Goal: Navigation & Orientation: Find specific page/section

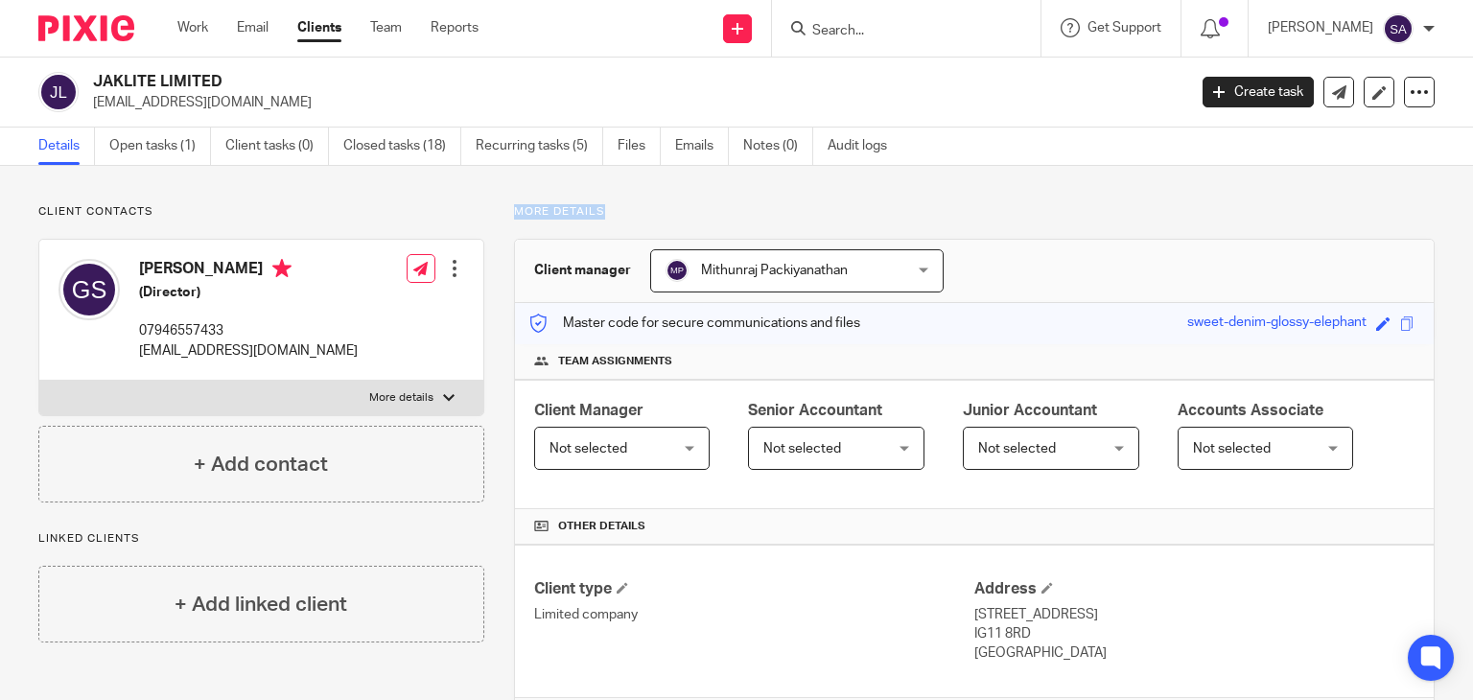
drag, startPoint x: 599, startPoint y: 218, endPoint x: 509, endPoint y: 209, distance: 89.6
click at [514, 209] on p "More details" at bounding box center [974, 211] width 921 height 15
drag, startPoint x: 497, startPoint y: 227, endPoint x: 596, endPoint y: 227, distance: 98.8
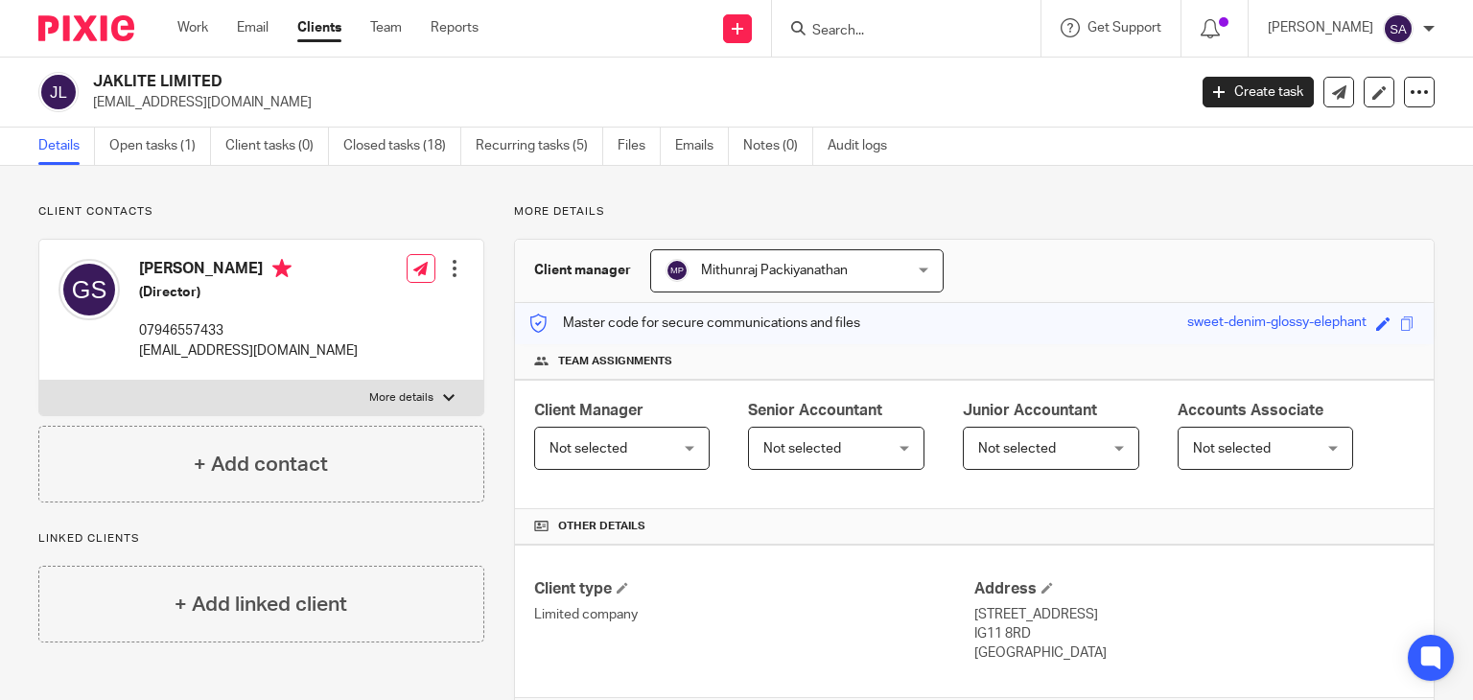
drag, startPoint x: 600, startPoint y: 216, endPoint x: 507, endPoint y: 207, distance: 93.4
drag, startPoint x: 520, startPoint y: 210, endPoint x: 614, endPoint y: 213, distance: 94.0
click at [521, 210] on p "More details" at bounding box center [974, 211] width 921 height 15
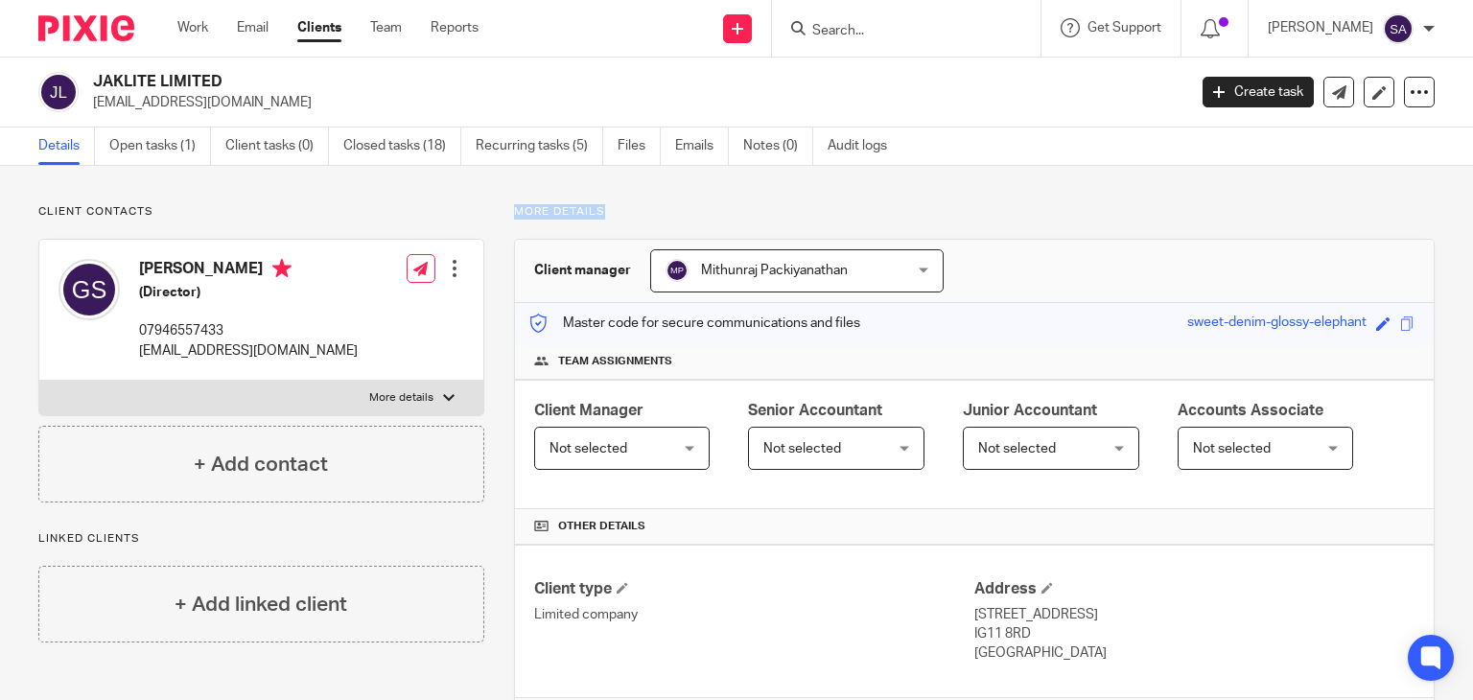
click at [622, 213] on p "More details" at bounding box center [974, 211] width 921 height 15
drag, startPoint x: 622, startPoint y: 213, endPoint x: 512, endPoint y: 212, distance: 109.4
click at [514, 212] on p "More details" at bounding box center [974, 211] width 921 height 15
drag, startPoint x: 508, startPoint y: 217, endPoint x: 597, endPoint y: 216, distance: 88.3
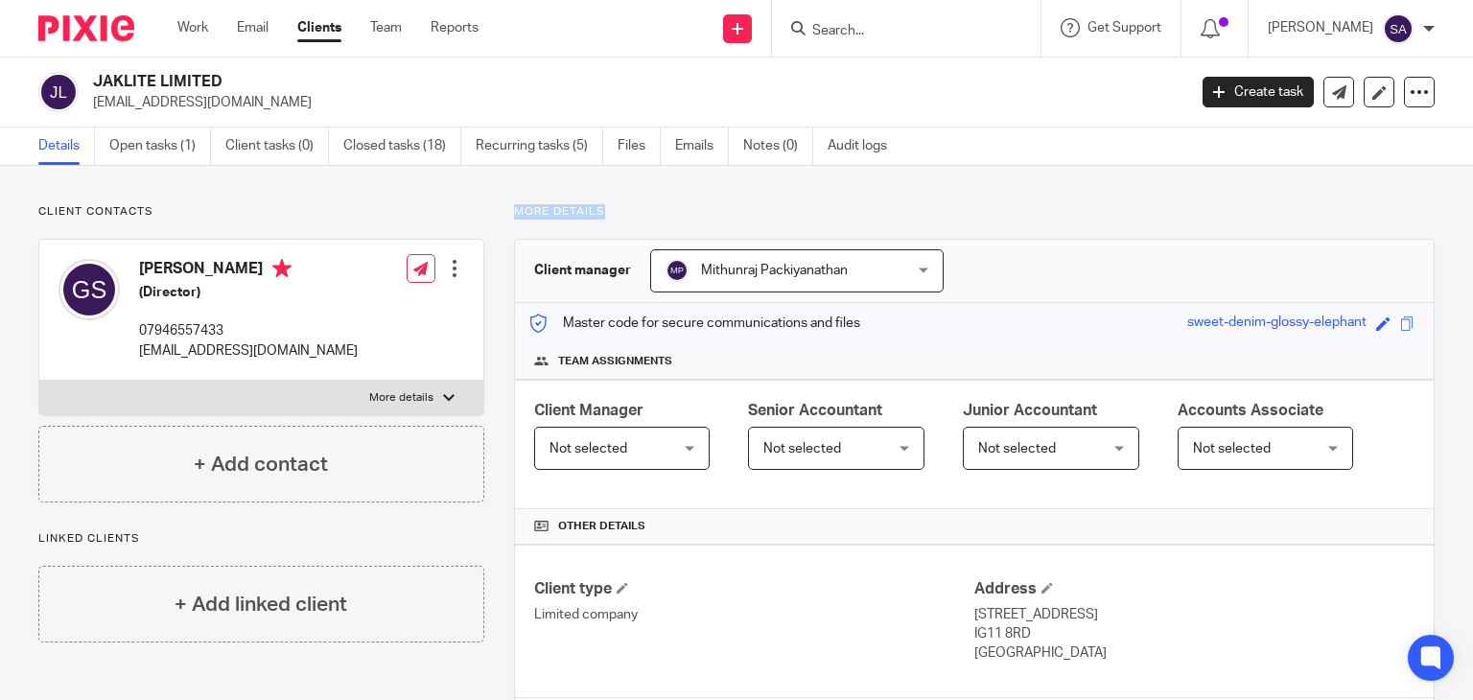
click at [597, 216] on p "More details" at bounding box center [974, 211] width 921 height 15
click at [602, 218] on p "More details" at bounding box center [974, 211] width 921 height 15
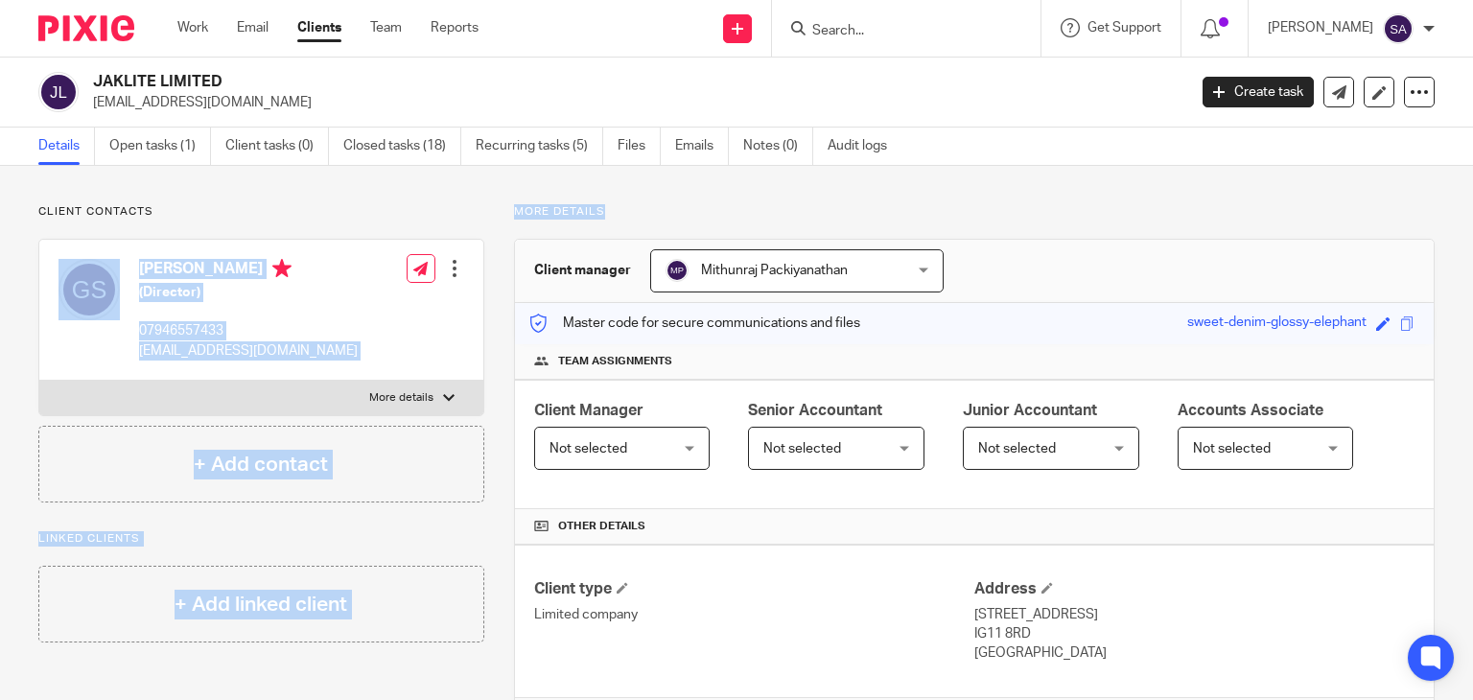
drag, startPoint x: 606, startPoint y: 214, endPoint x: 476, endPoint y: 211, distance: 130.5
click at [476, 209] on p "Client contacts" at bounding box center [261, 211] width 446 height 15
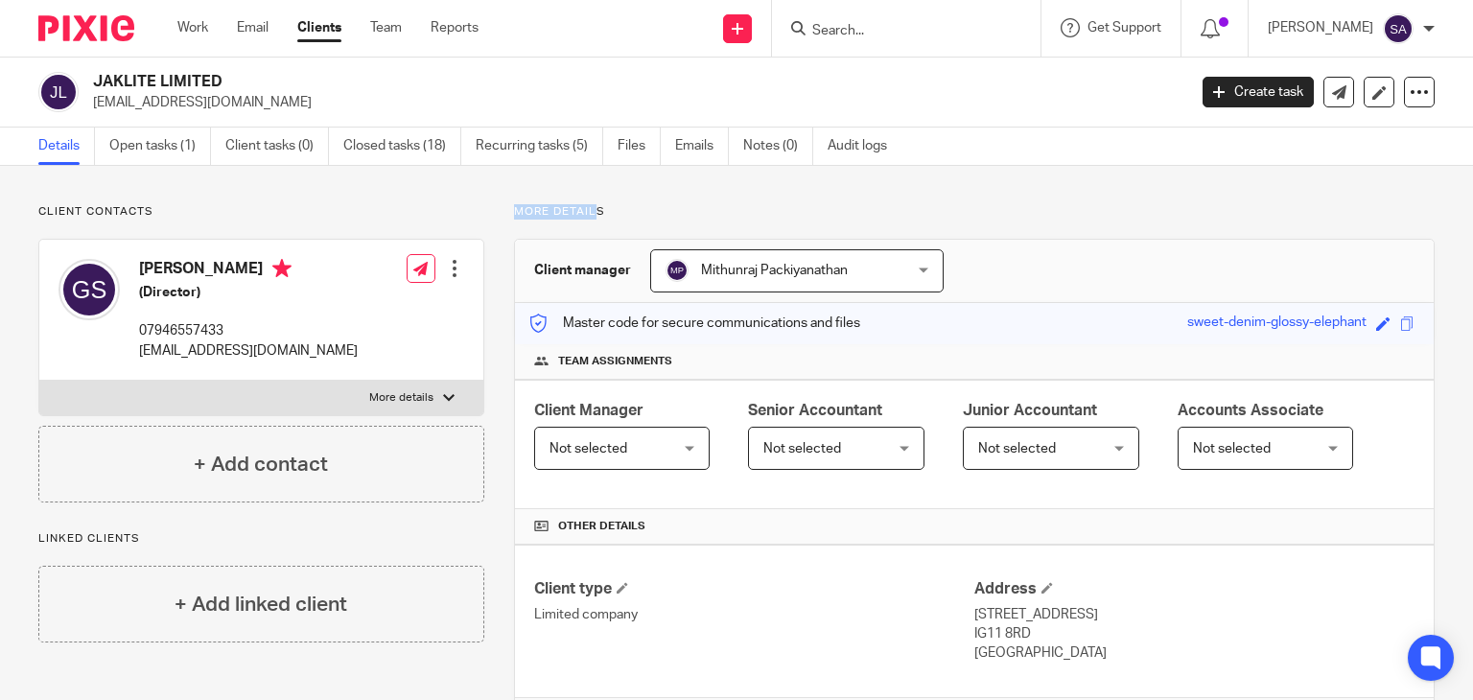
drag, startPoint x: 510, startPoint y: 212, endPoint x: 594, endPoint y: 216, distance: 83.5
click at [594, 216] on p "More details" at bounding box center [974, 211] width 921 height 15
click at [914, 24] on input "Search" at bounding box center [897, 31] width 173 height 17
click at [700, 138] on link "Emails" at bounding box center [702, 146] width 54 height 37
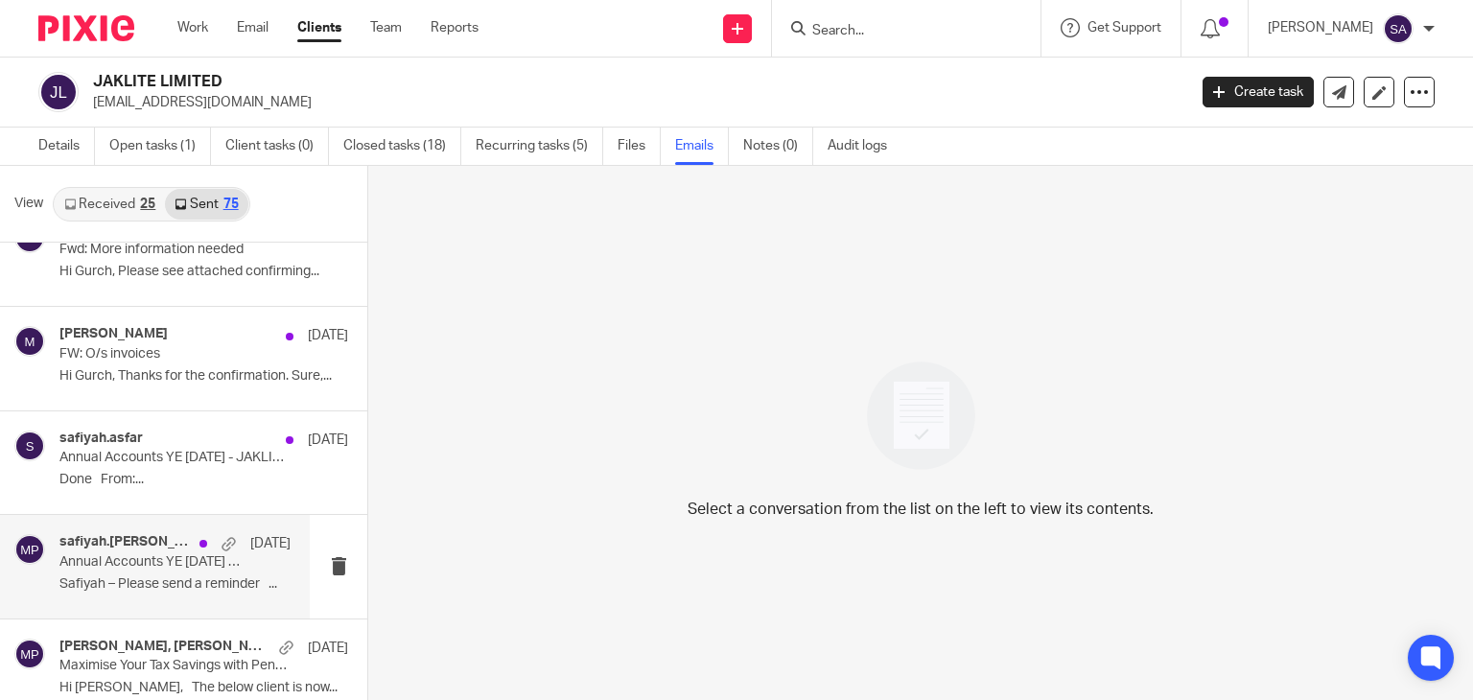
scroll to position [384, 0]
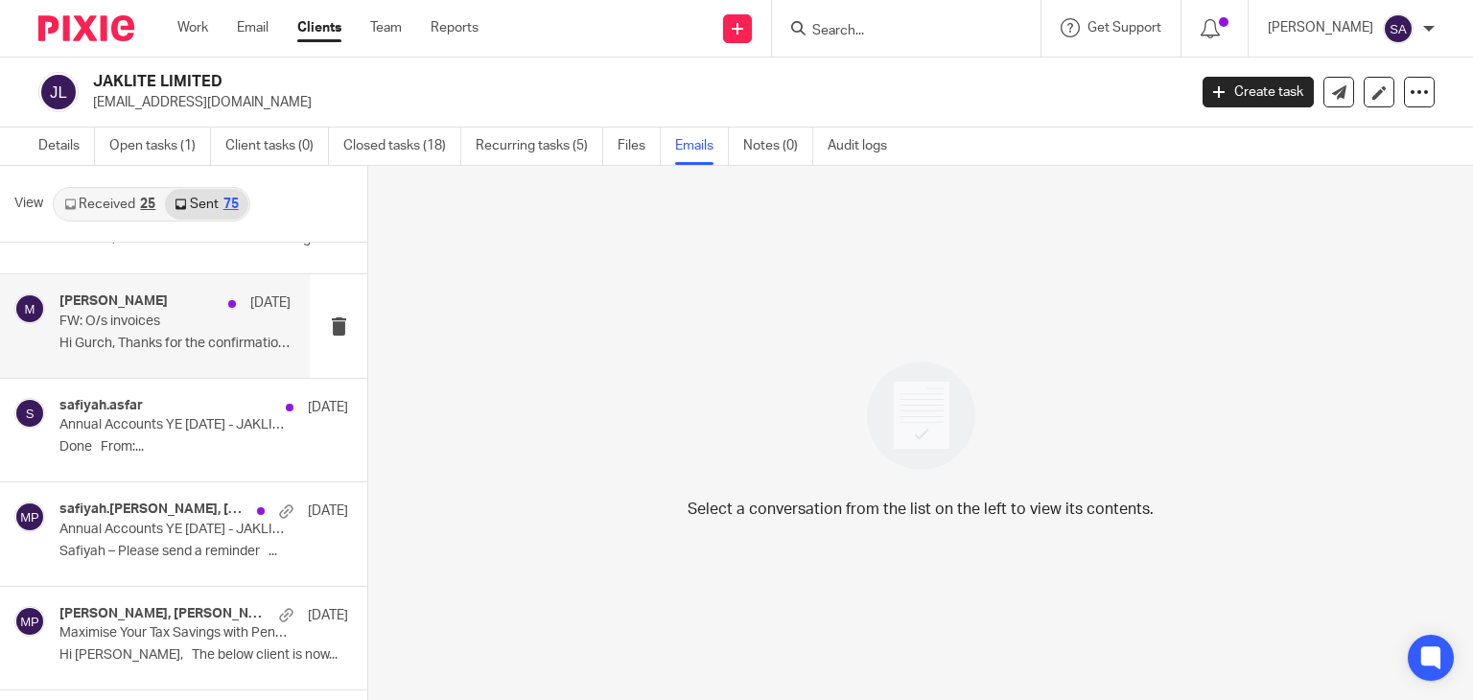
click at [106, 354] on div "[PERSON_NAME] [DATE] FW: O/s invoices Hi [PERSON_NAME], Thanks for the confirma…" at bounding box center [174, 326] width 231 height 64
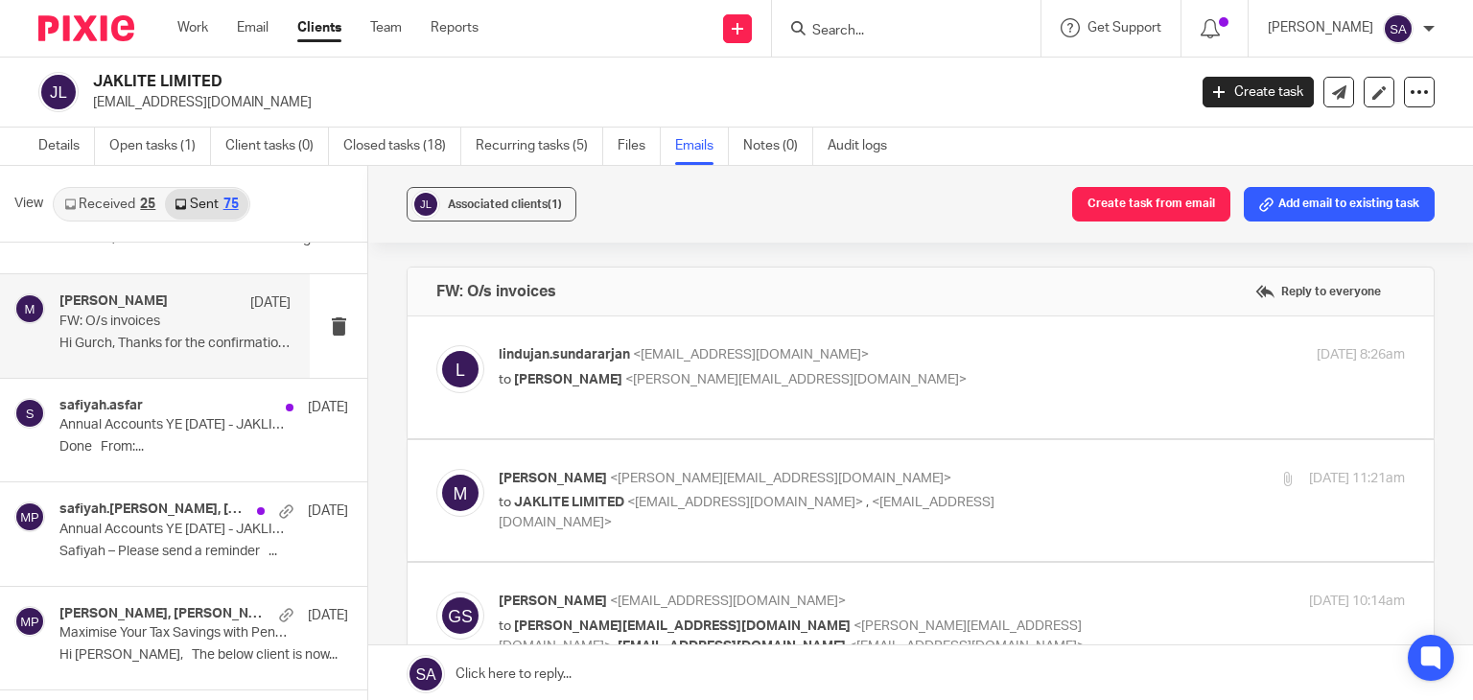
scroll to position [0, 0]
click at [465, 370] on img at bounding box center [460, 369] width 48 height 48
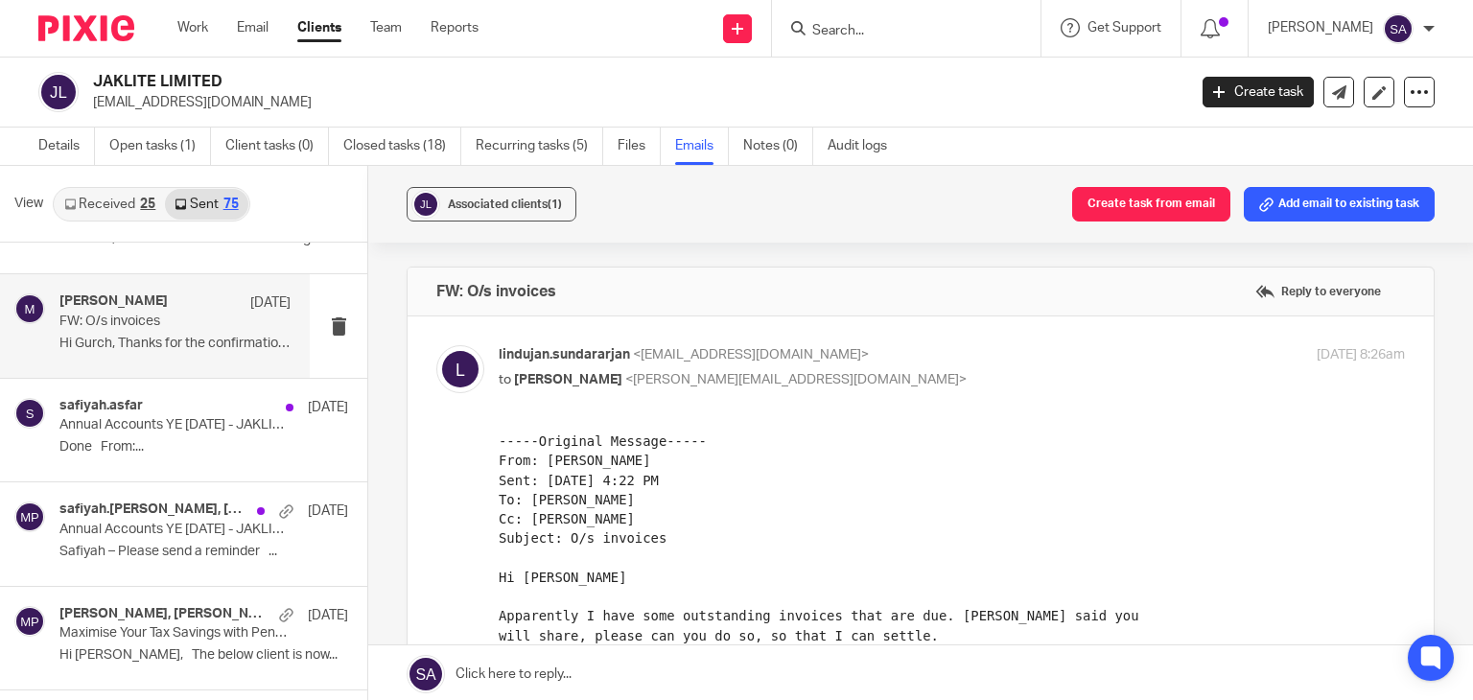
click at [444, 367] on img at bounding box center [460, 369] width 48 height 48
checkbox input "false"
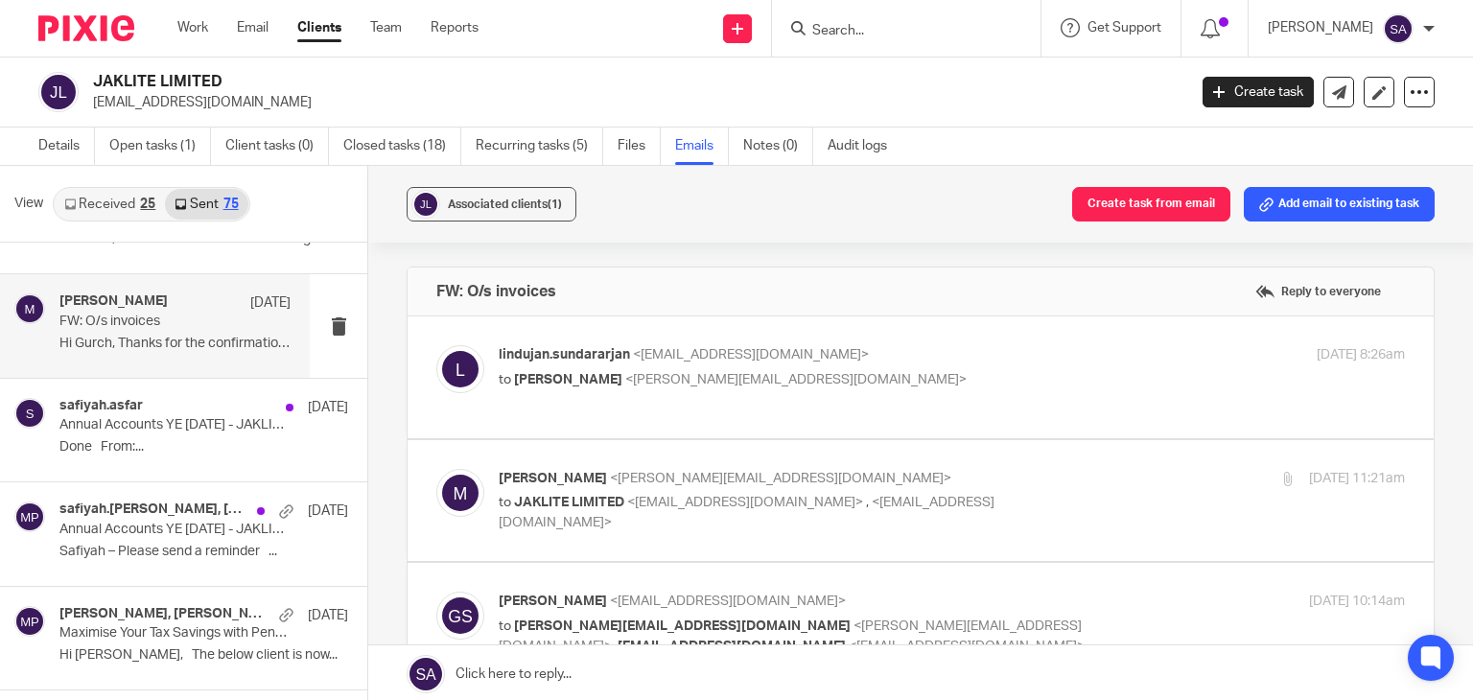
click at [466, 488] on img at bounding box center [460, 493] width 48 height 48
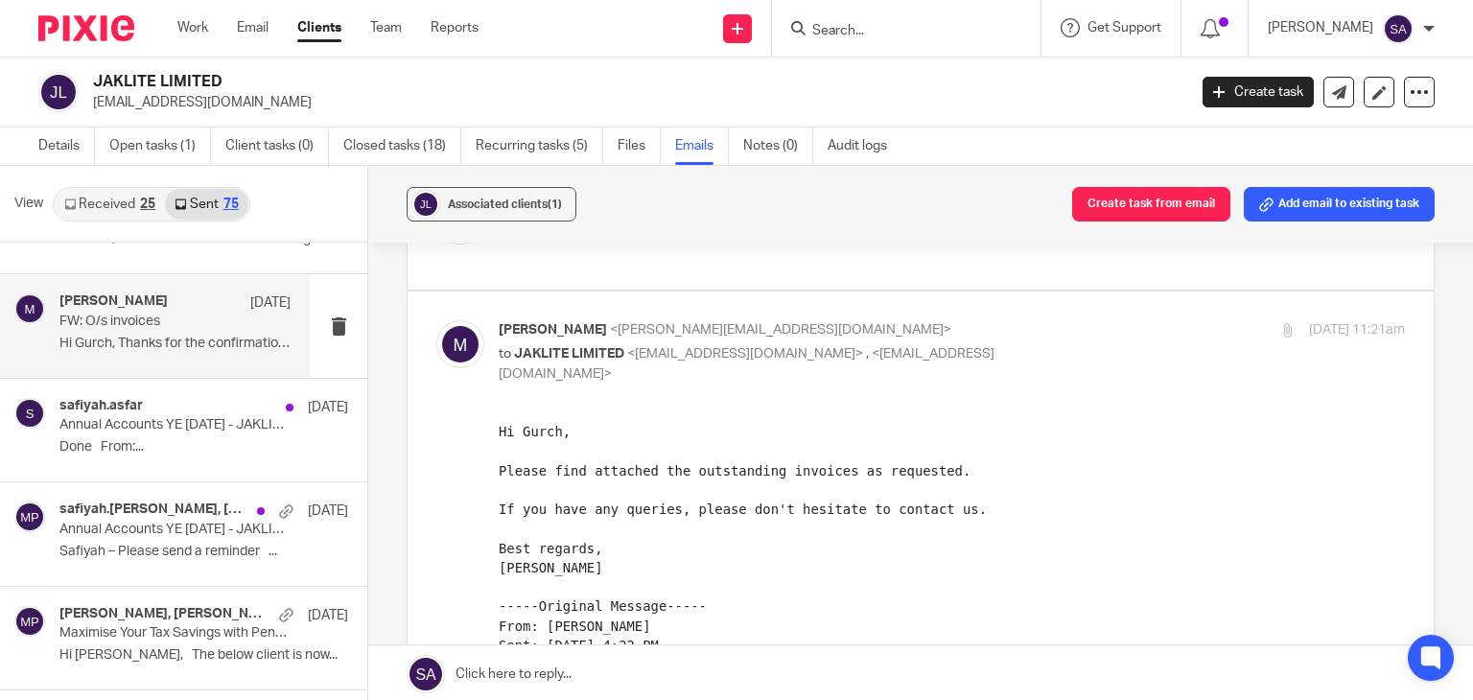
scroll to position [192, 0]
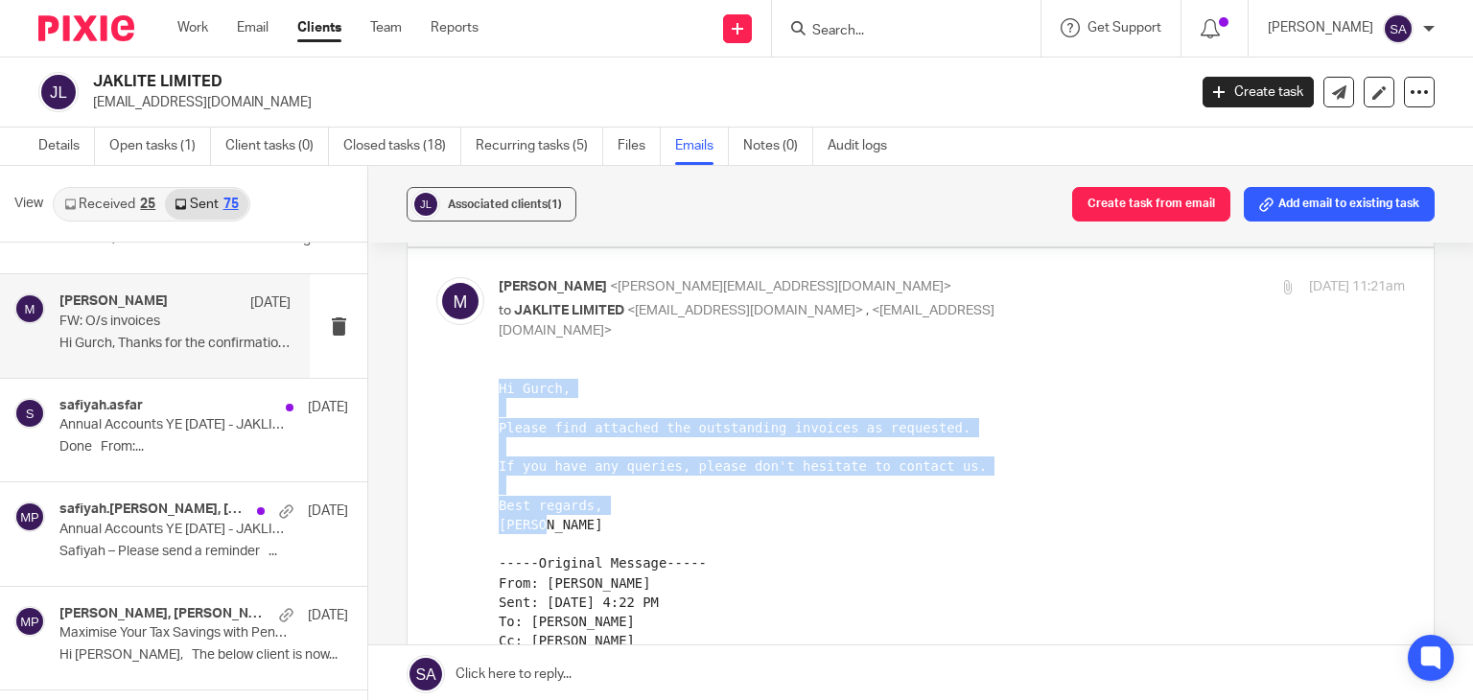
drag, startPoint x: 500, startPoint y: 390, endPoint x: 565, endPoint y: 525, distance: 149.3
click at [565, 525] on pre "Hi Gurch, Please find attached the outstanding invoices as requested. If you ha…" at bounding box center [952, 602] width 906 height 447
click at [566, 525] on pre "Hi Gurch, Please find attached the outstanding invoices as requested. If you ha…" at bounding box center [952, 602] width 906 height 447
drag, startPoint x: 551, startPoint y: 523, endPoint x: 495, endPoint y: 397, distance: 137.4
click at [499, 397] on html "Hi Gurch, Please find attached the outstanding invoices as requested. If you ha…" at bounding box center [952, 612] width 906 height 466
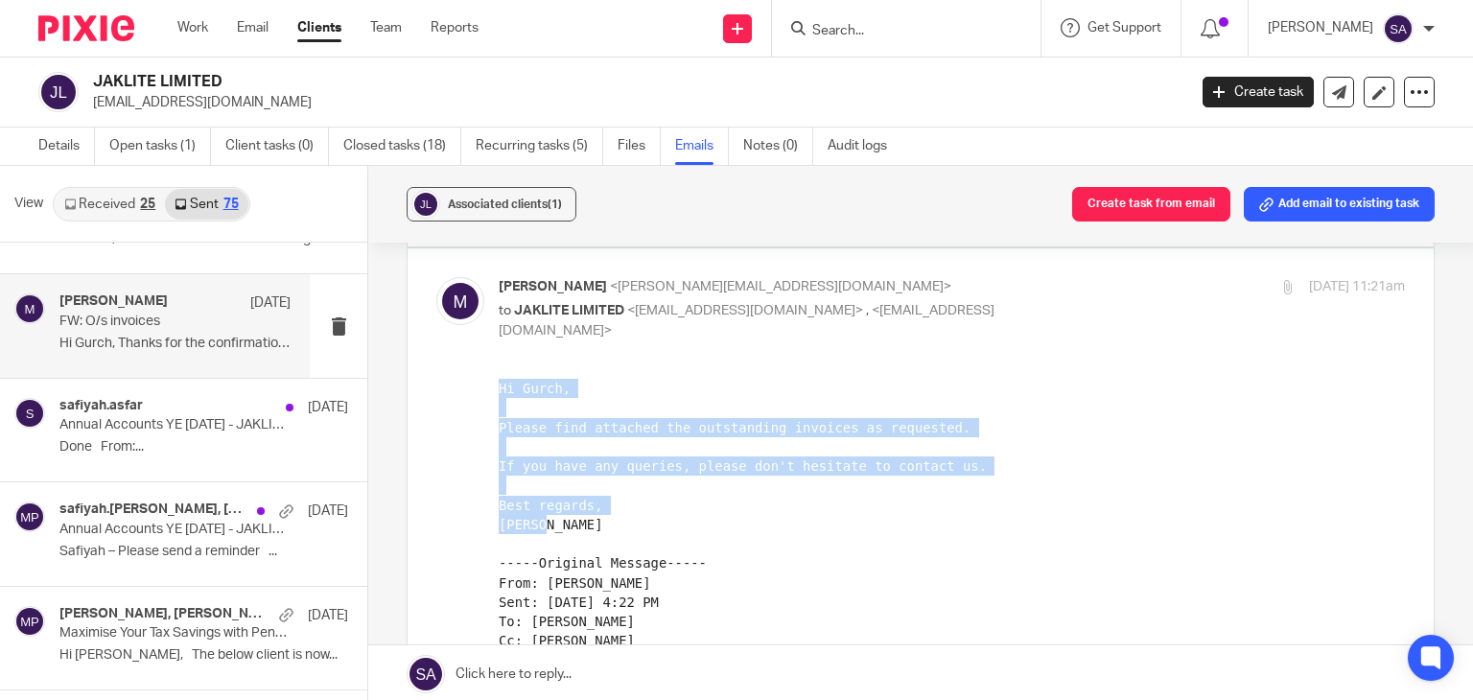
click at [505, 419] on pre "Hi Gurch, Please find attached the outstanding invoices as requested. If you ha…" at bounding box center [952, 602] width 906 height 447
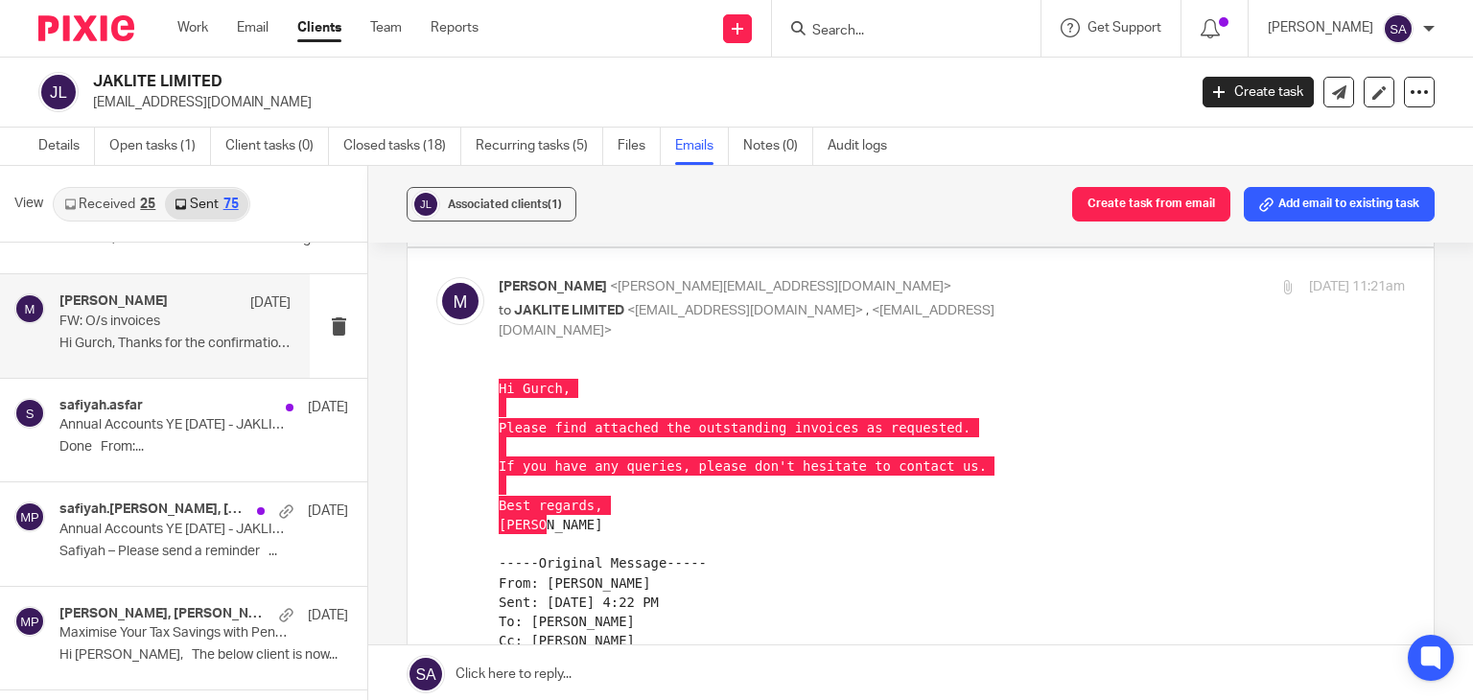
click at [441, 308] on img at bounding box center [460, 301] width 48 height 48
checkbox input "false"
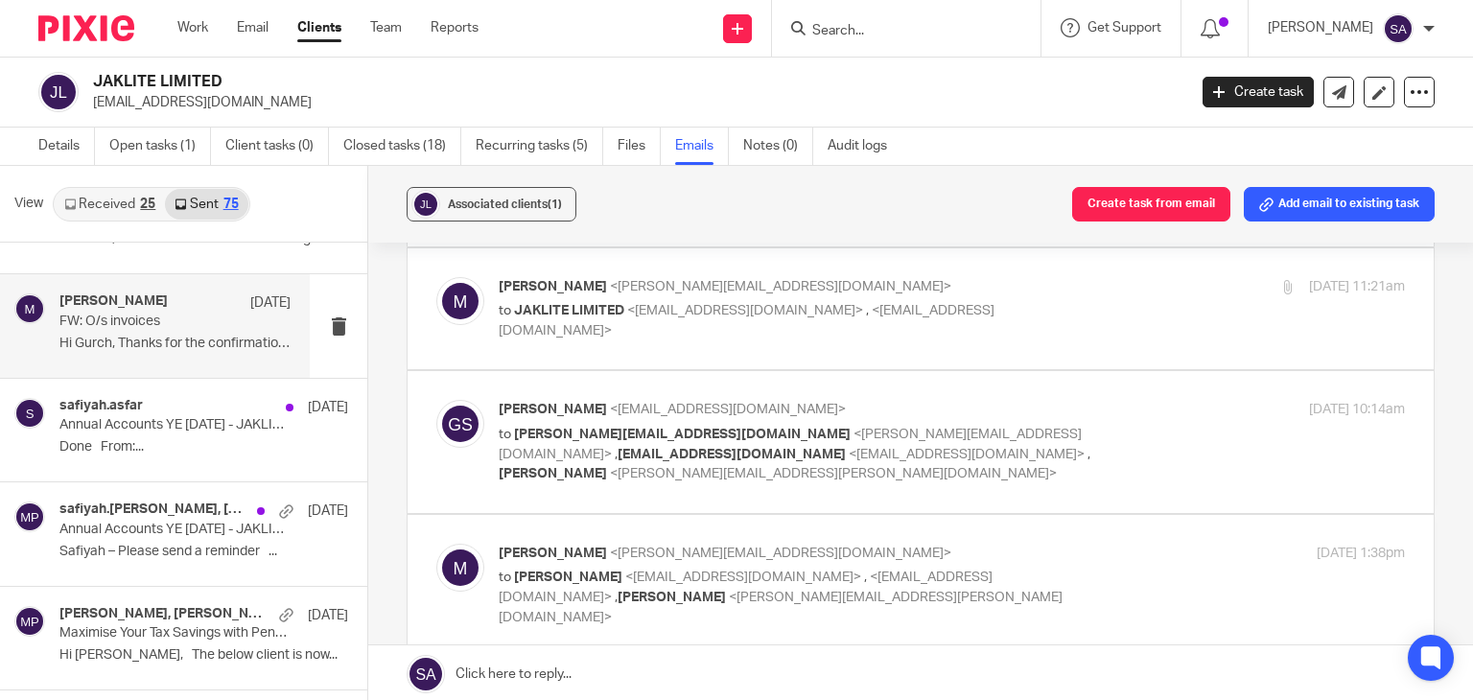
click at [451, 408] on img at bounding box center [460, 424] width 48 height 48
checkbox input "true"
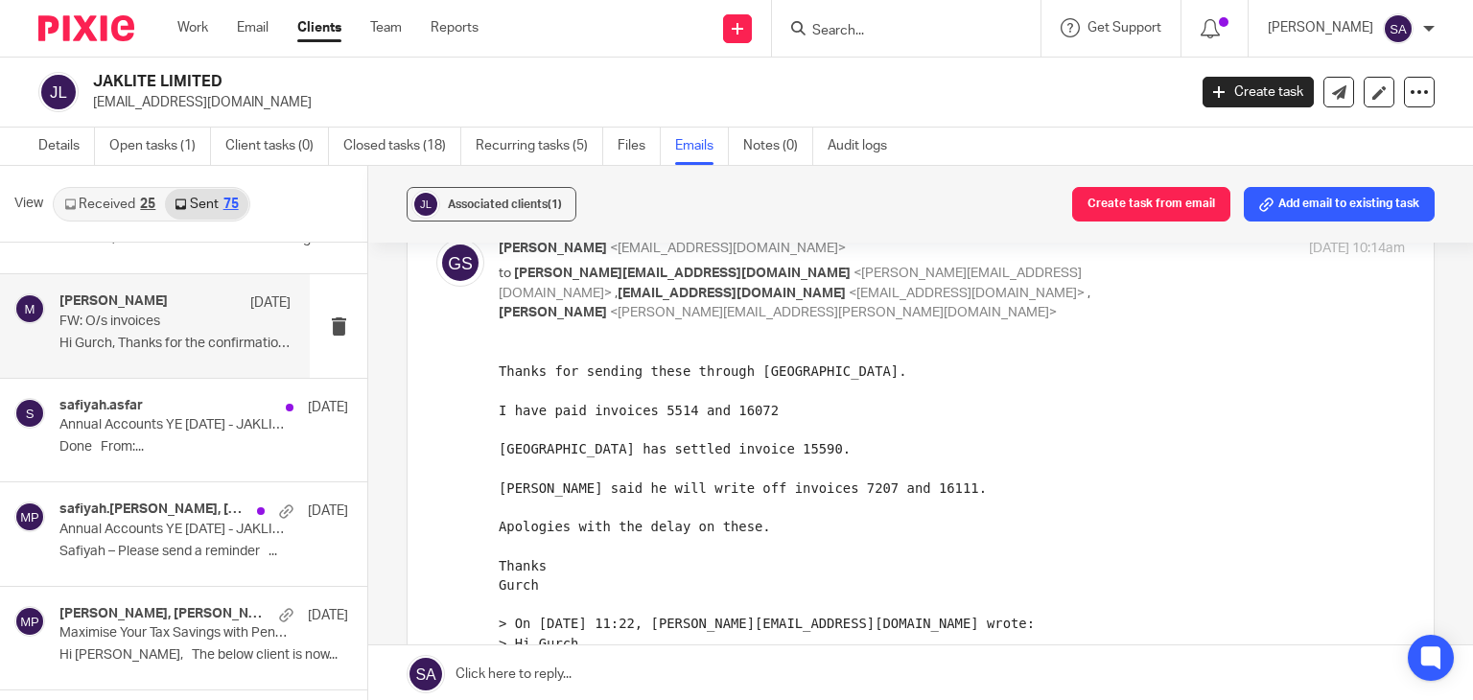
scroll to position [384, 0]
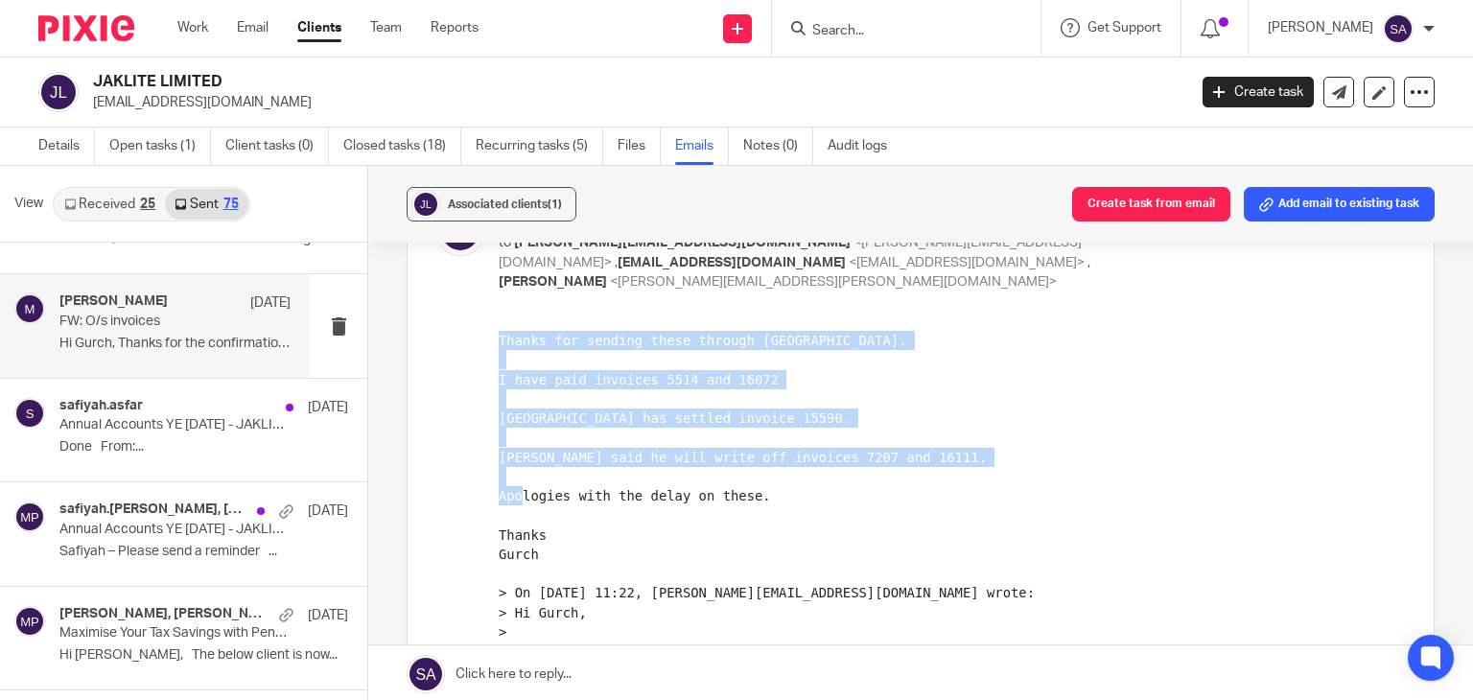
drag, startPoint x: 748, startPoint y: 493, endPoint x: 985, endPoint y: 668, distance: 294.3
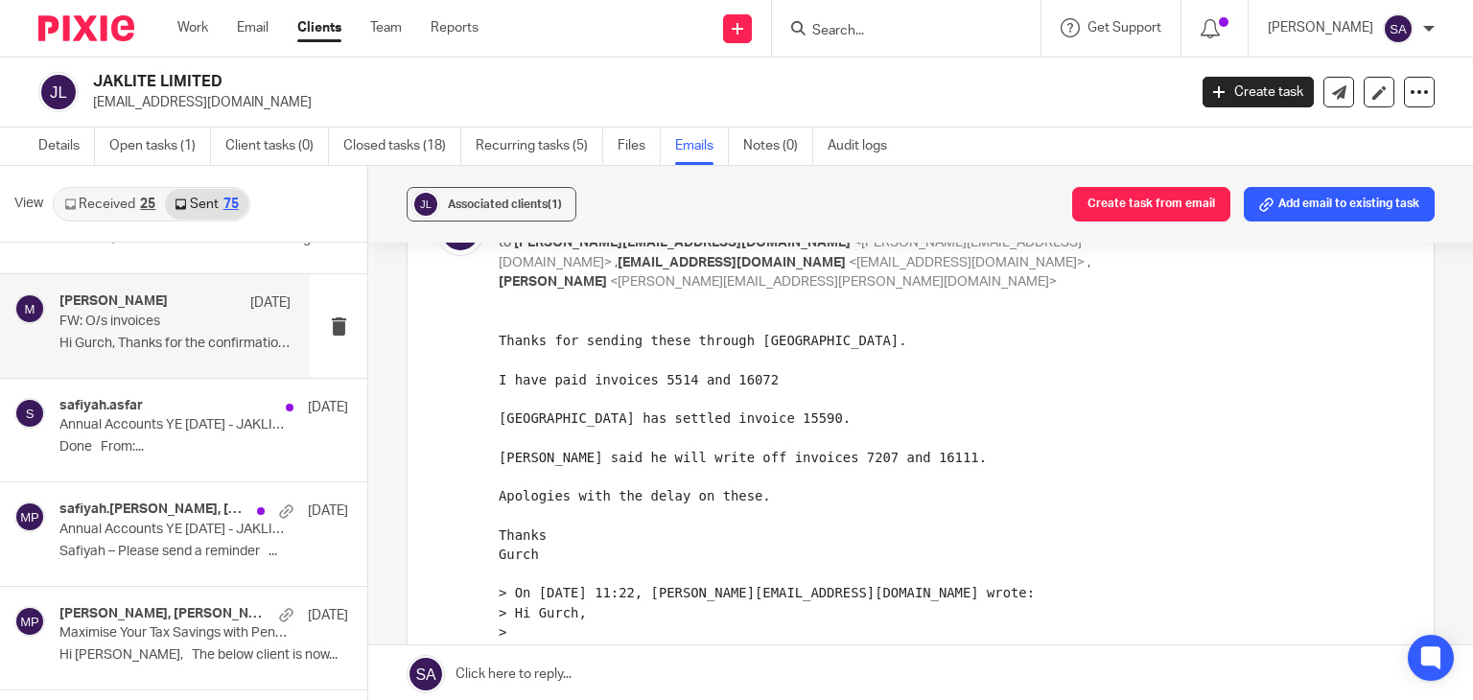
scroll to position [288, 0]
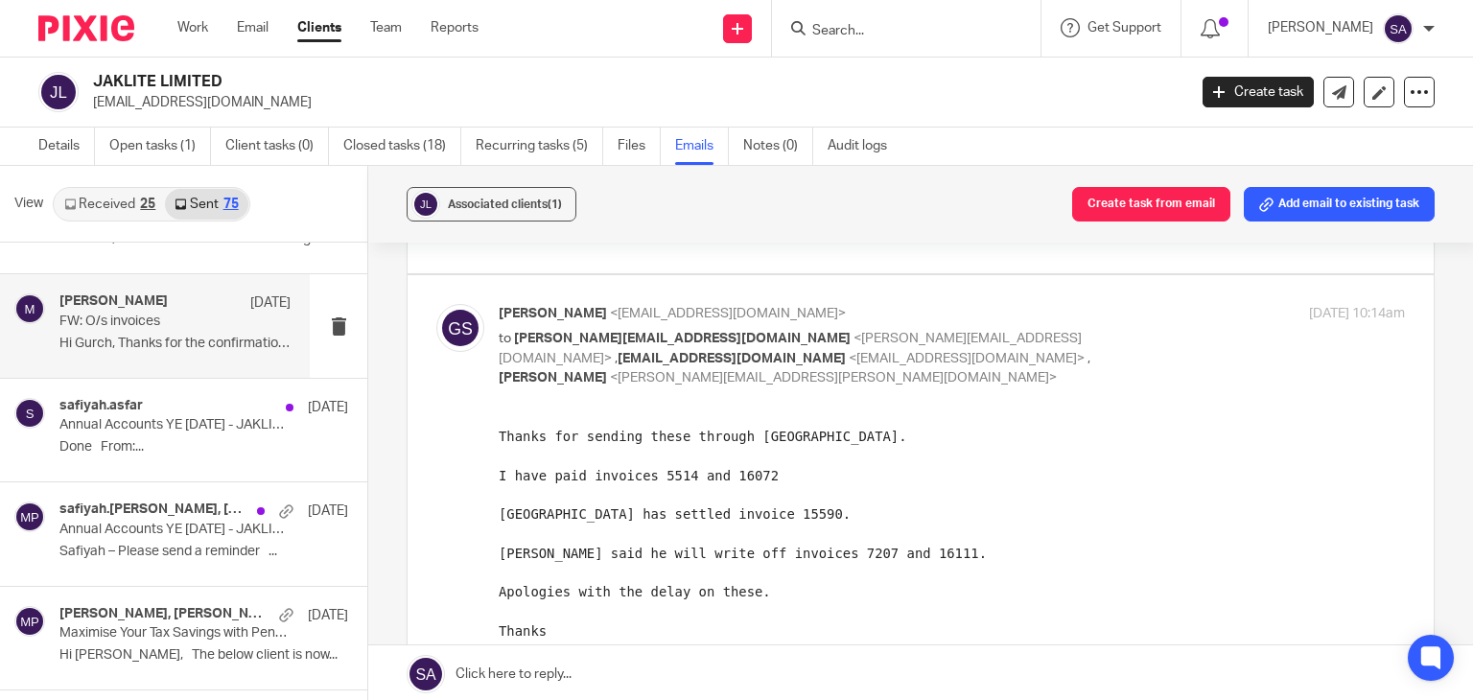
click at [436, 314] on div at bounding box center [460, 345] width 48 height 83
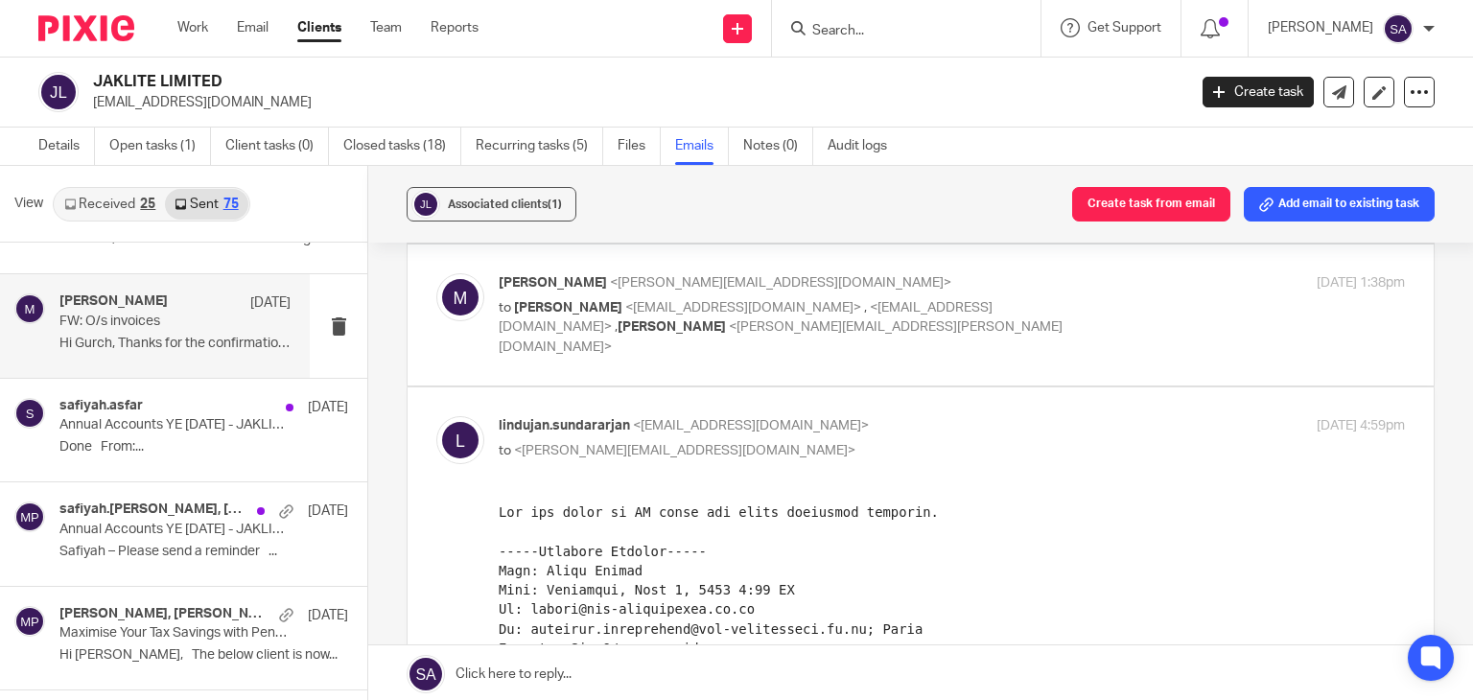
scroll to position [1439, 0]
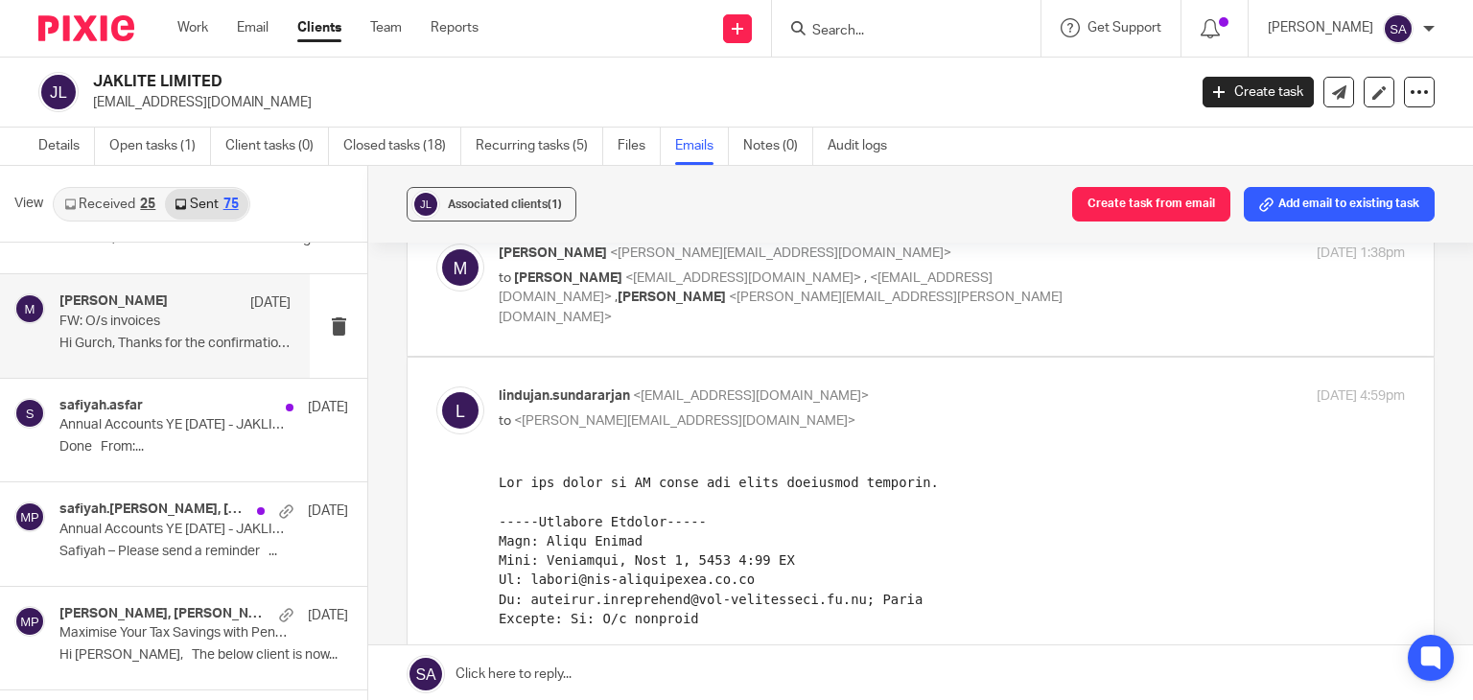
click at [474, 271] on img at bounding box center [460, 268] width 48 height 48
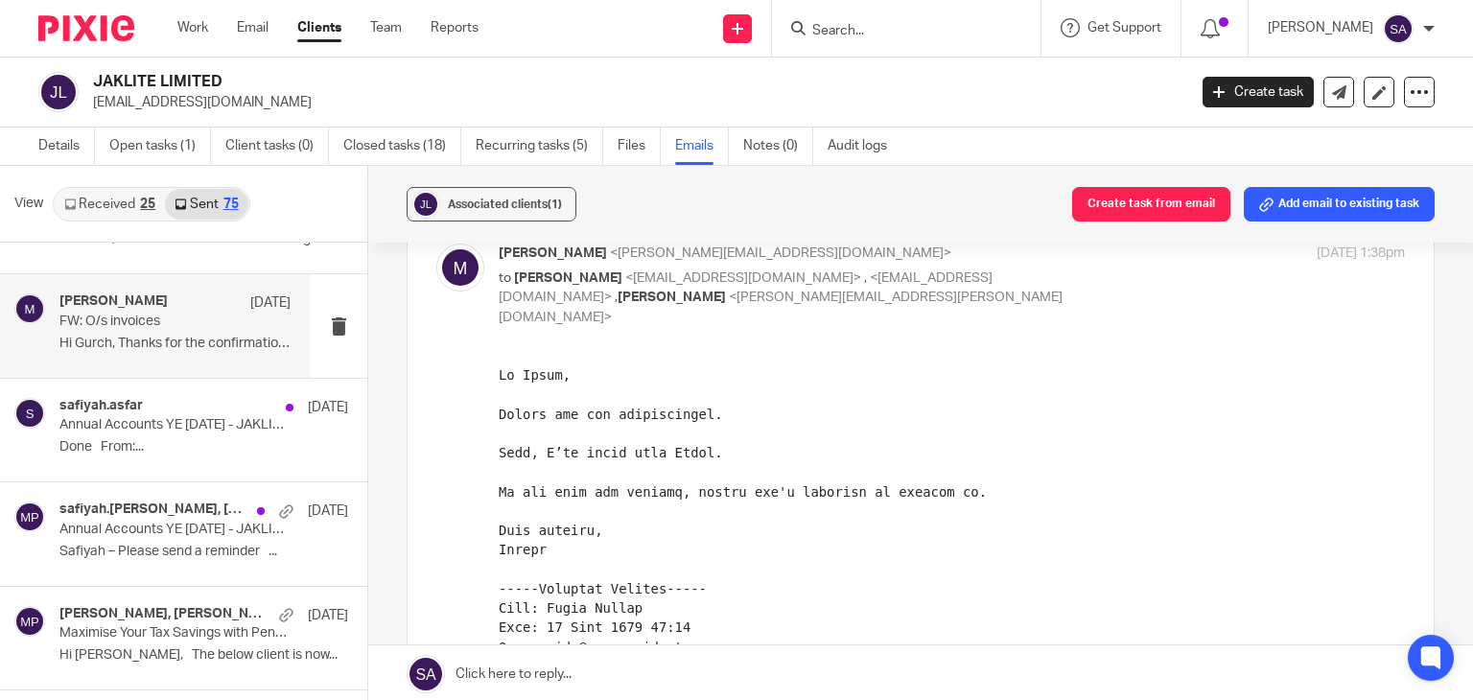
scroll to position [0, 0]
click at [474, 271] on img at bounding box center [460, 268] width 48 height 48
checkbox input "false"
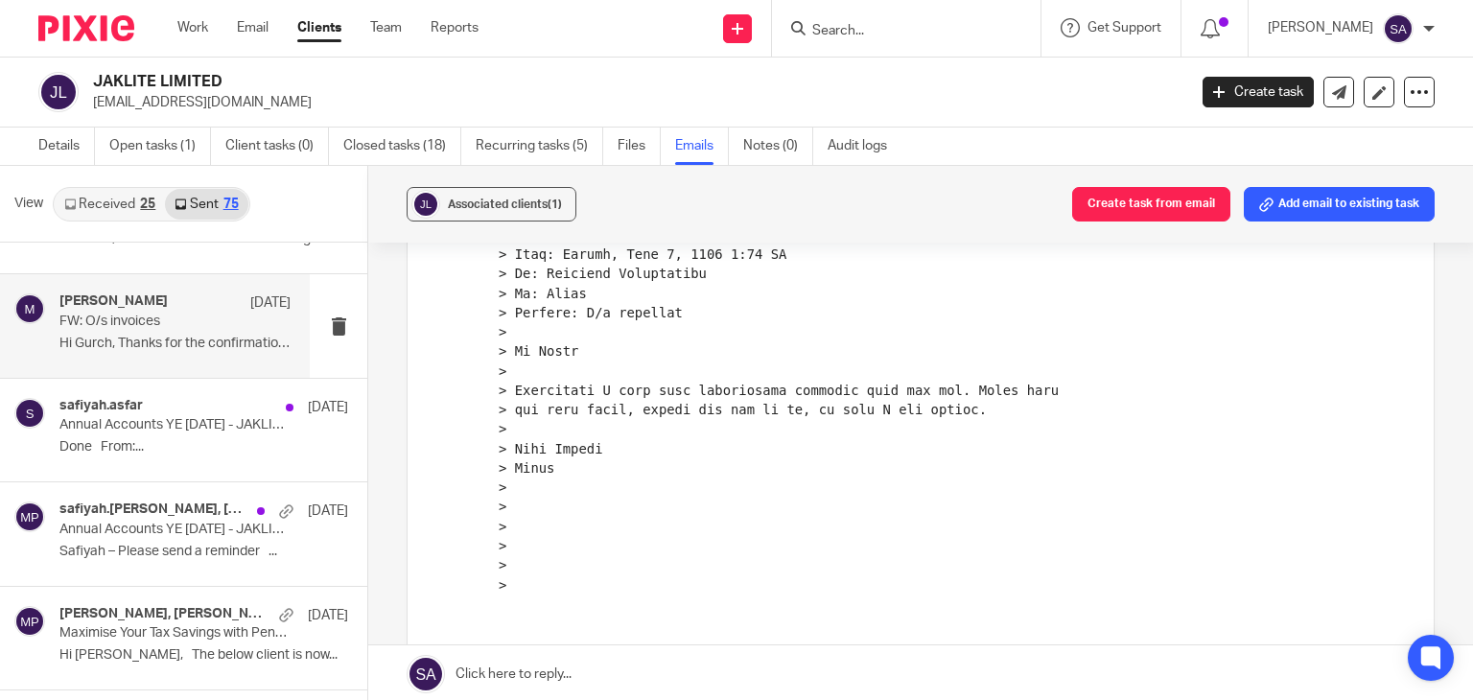
scroll to position [2585, 0]
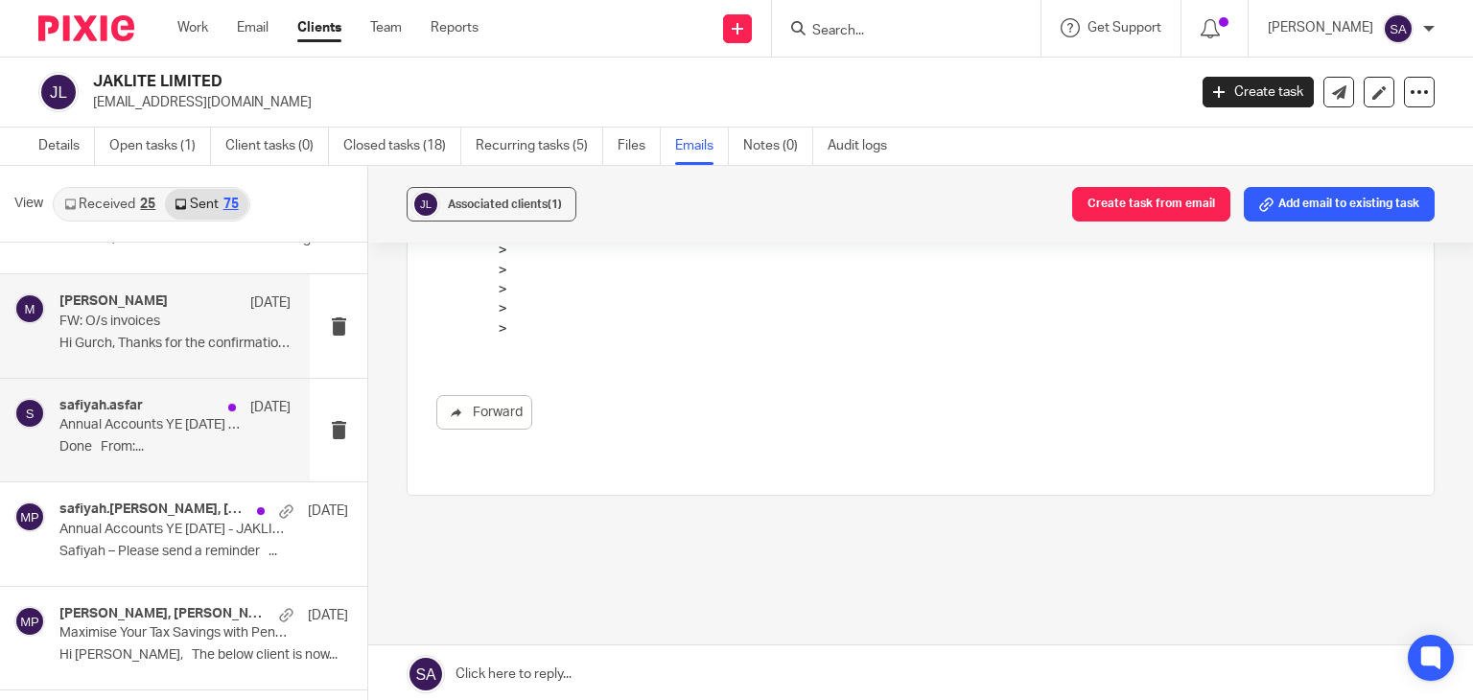
click at [187, 459] on div "safiyah.asfar 3 Jun Annual Accounts YE March 2025 - JAKLITE LIMITED Done From:.…" at bounding box center [174, 430] width 231 height 64
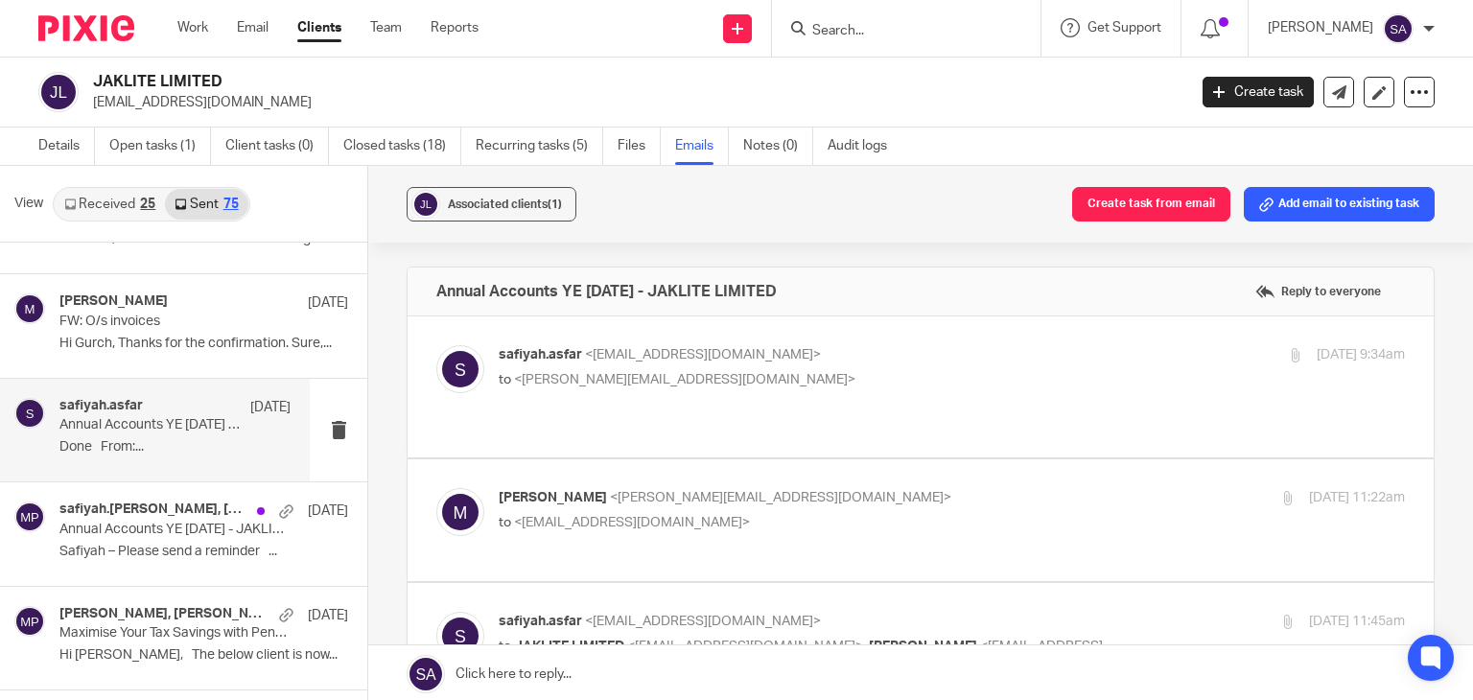
scroll to position [0, 0]
click at [445, 359] on img at bounding box center [460, 369] width 48 height 48
checkbox input "true"
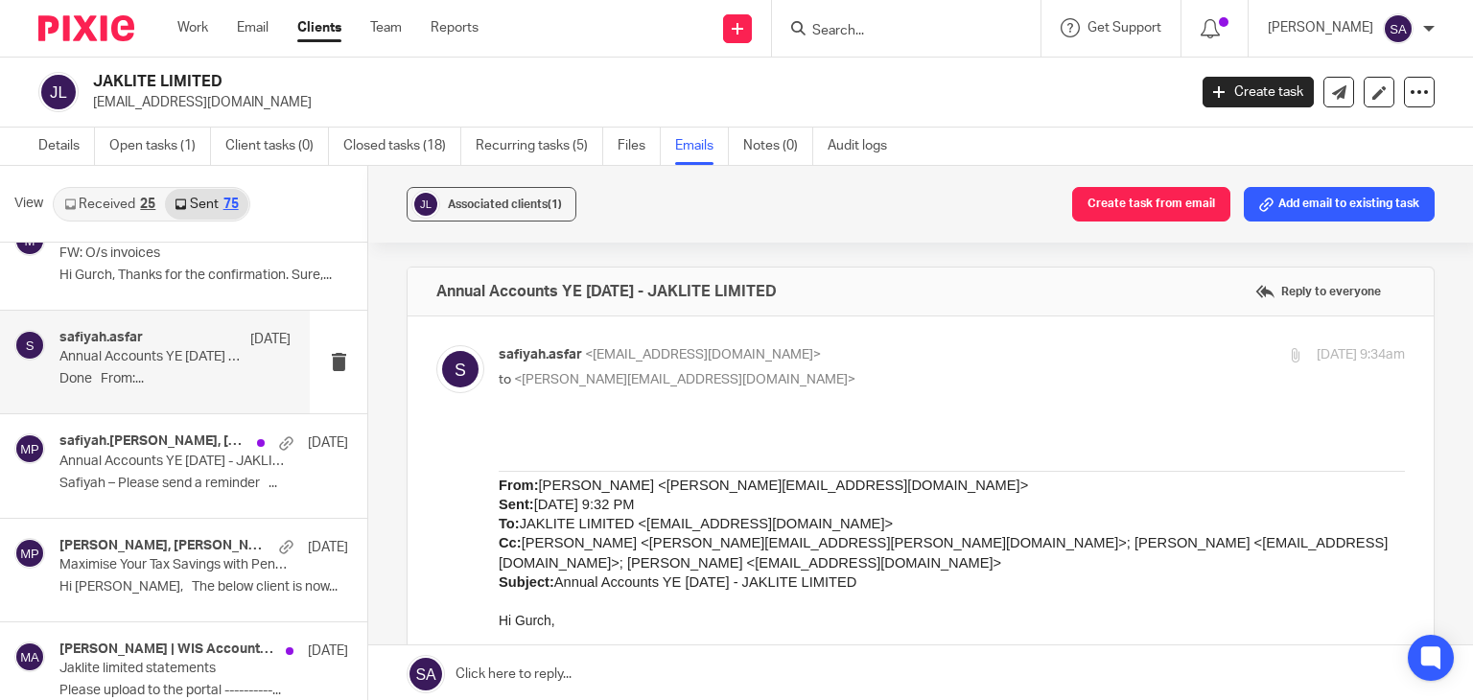
scroll to position [576, 0]
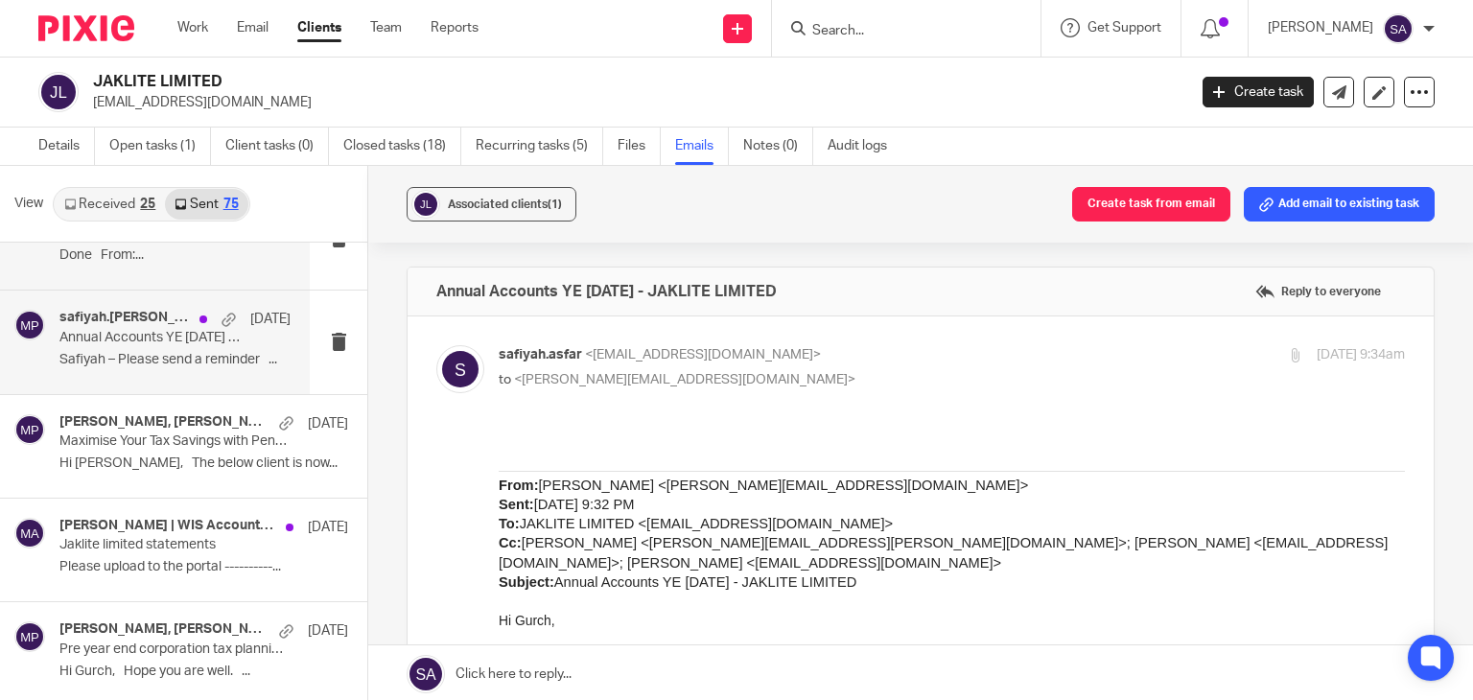
click at [155, 373] on div "safiyah.asfar, mithun, Mithunraj Packiyanathan 3 Jun Annual Accounts YE March 2…" at bounding box center [174, 342] width 231 height 64
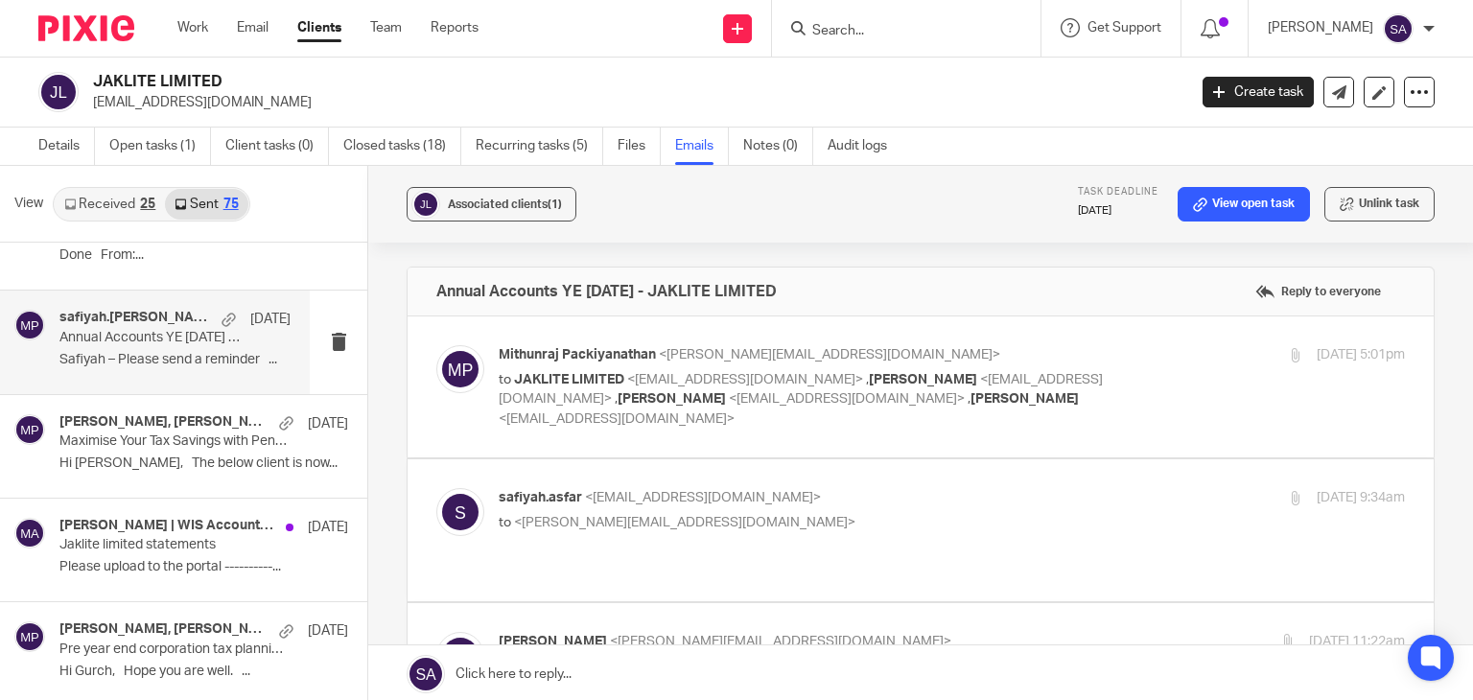
scroll to position [0, 0]
click at [444, 373] on img at bounding box center [460, 369] width 48 height 48
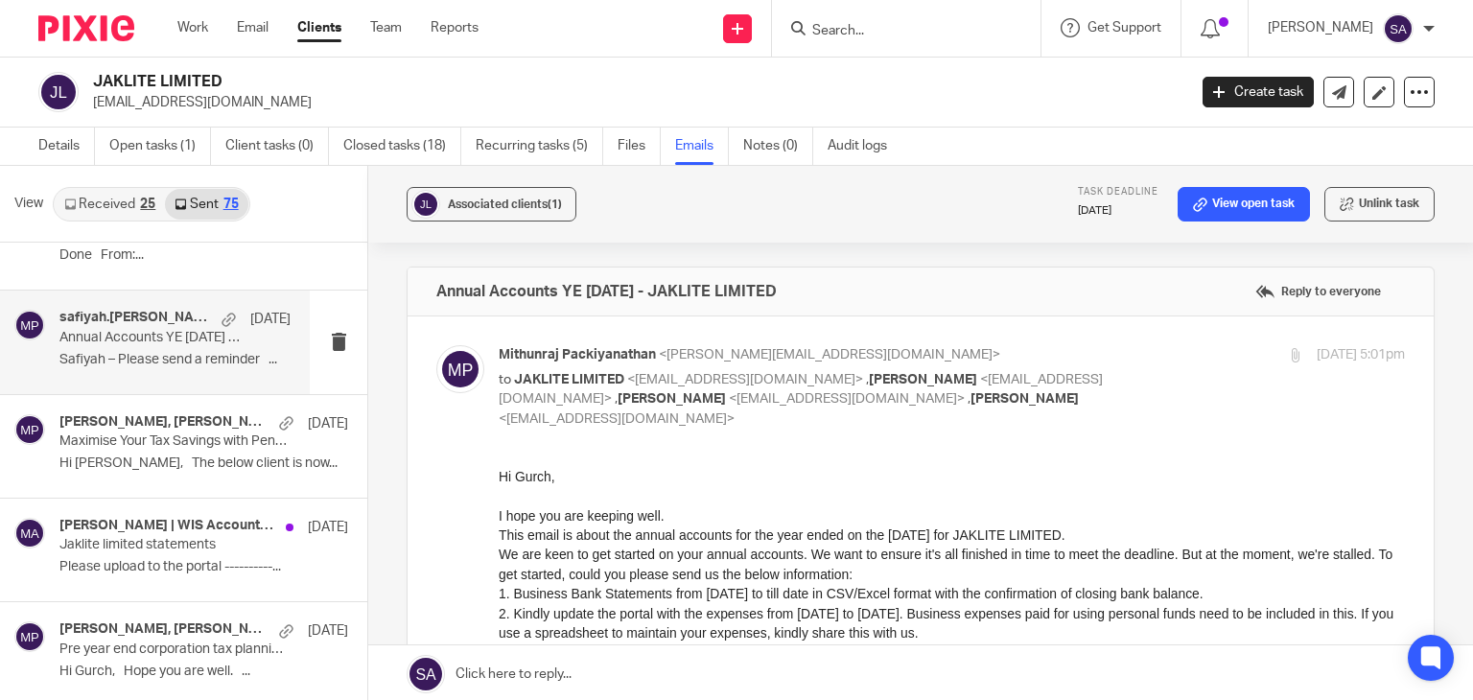
click at [444, 373] on img at bounding box center [460, 369] width 48 height 48
checkbox input "false"
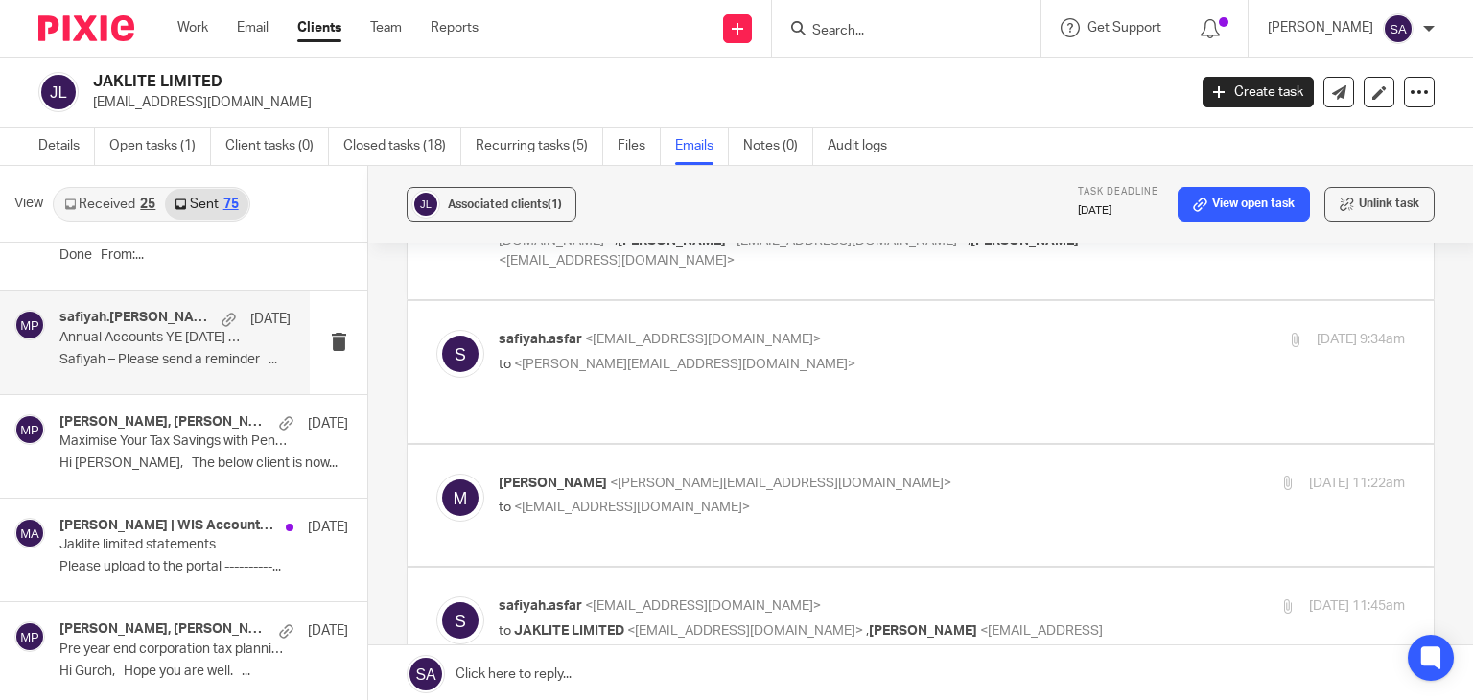
scroll to position [192, 0]
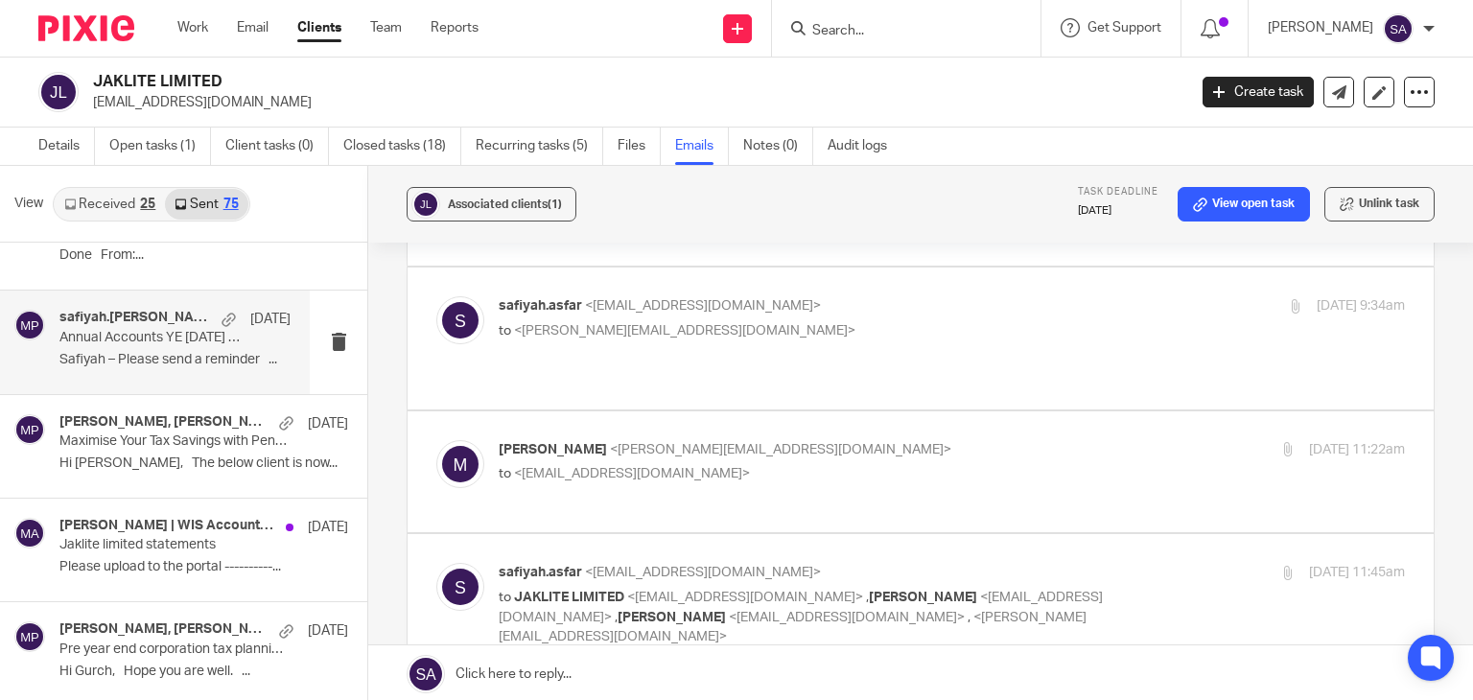
click at [436, 466] on div at bounding box center [460, 464] width 48 height 48
click at [450, 448] on img at bounding box center [460, 464] width 48 height 48
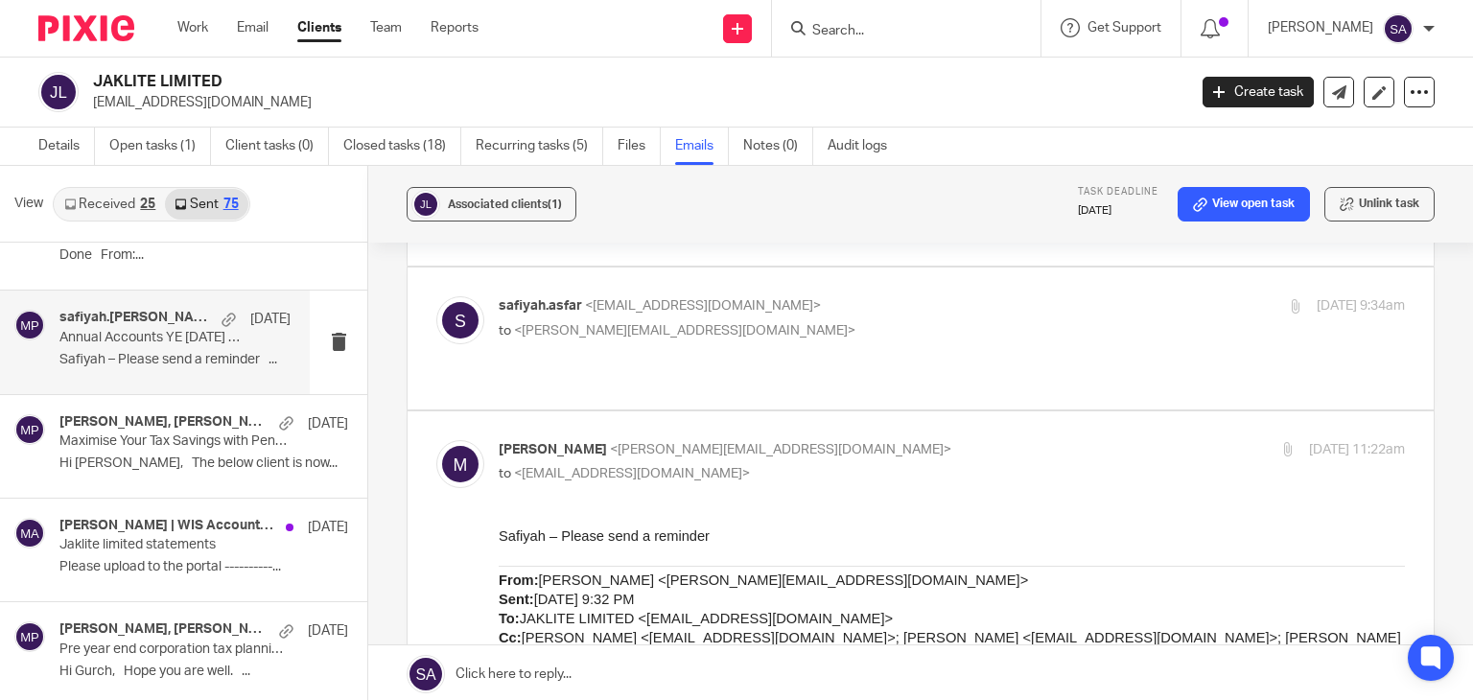
scroll to position [0, 0]
click at [450, 448] on img at bounding box center [460, 464] width 48 height 48
checkbox input "false"
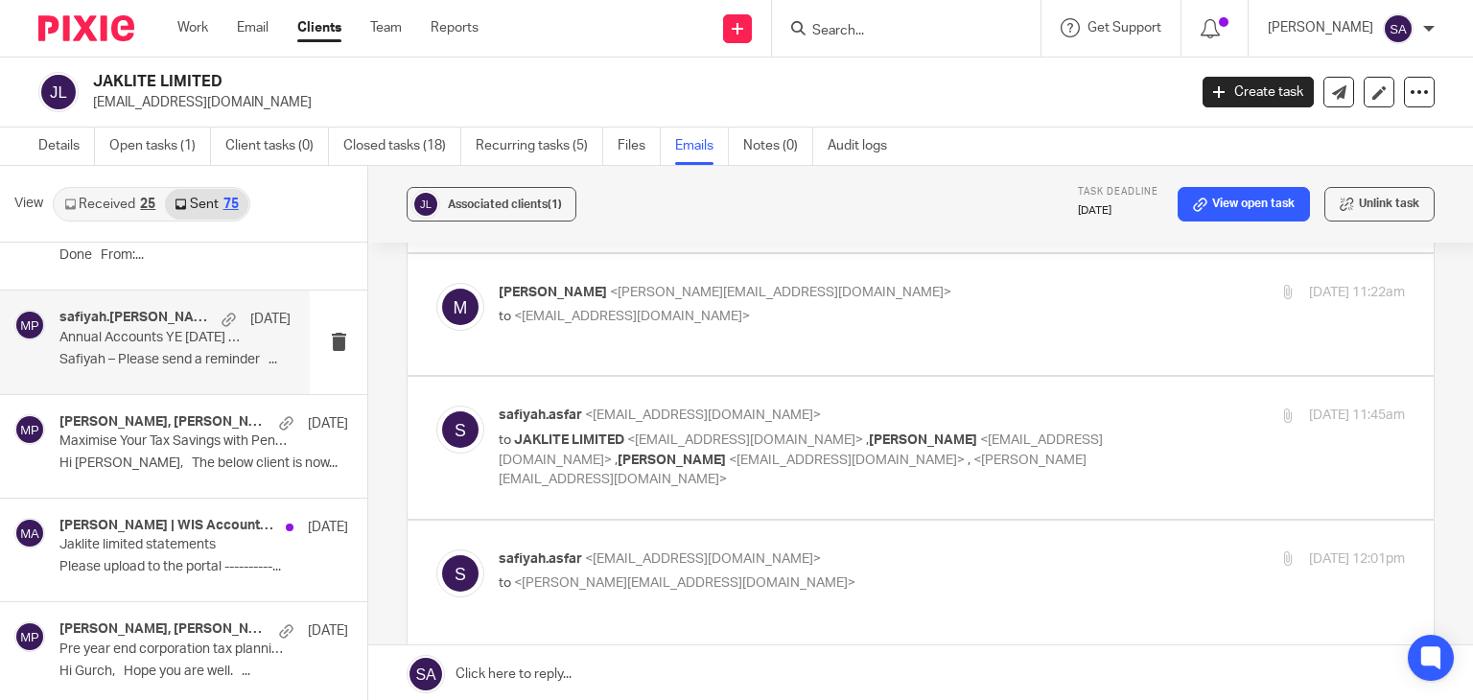
scroll to position [384, 0]
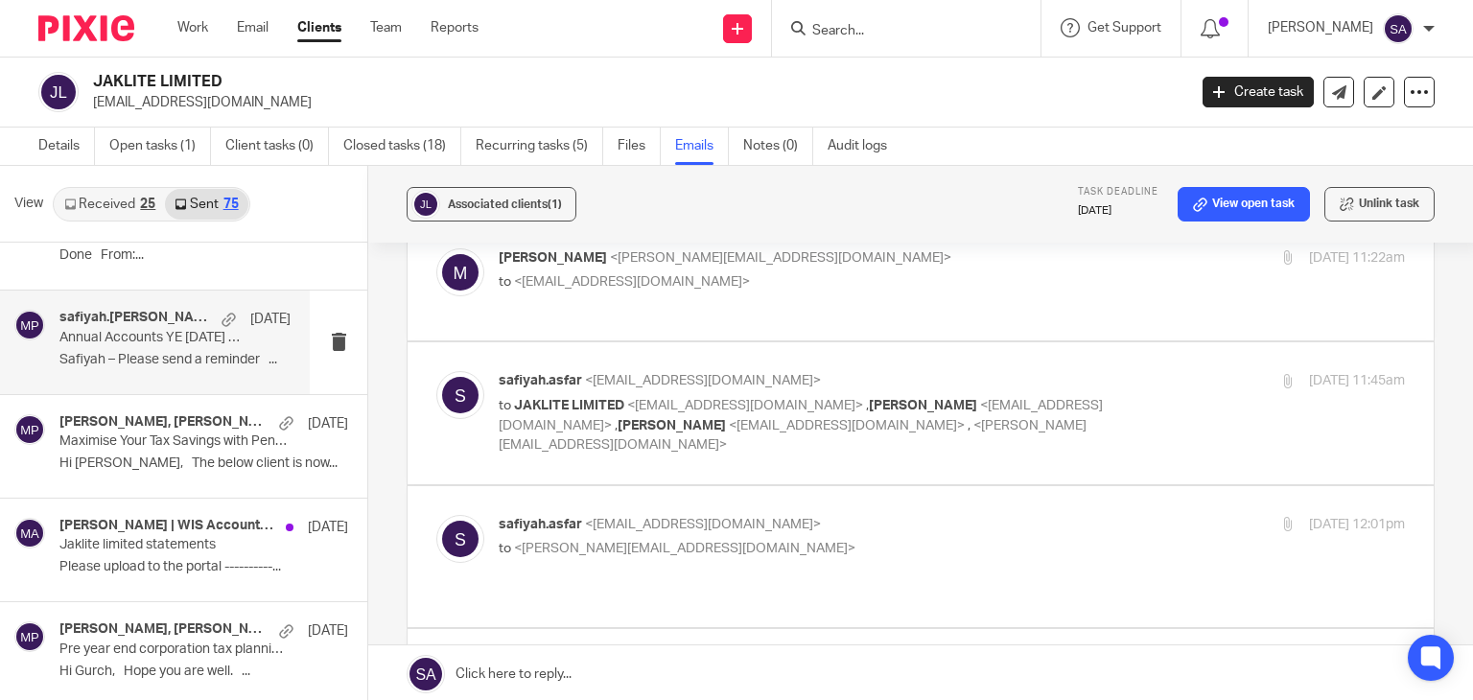
click at [476, 371] on img at bounding box center [460, 395] width 48 height 48
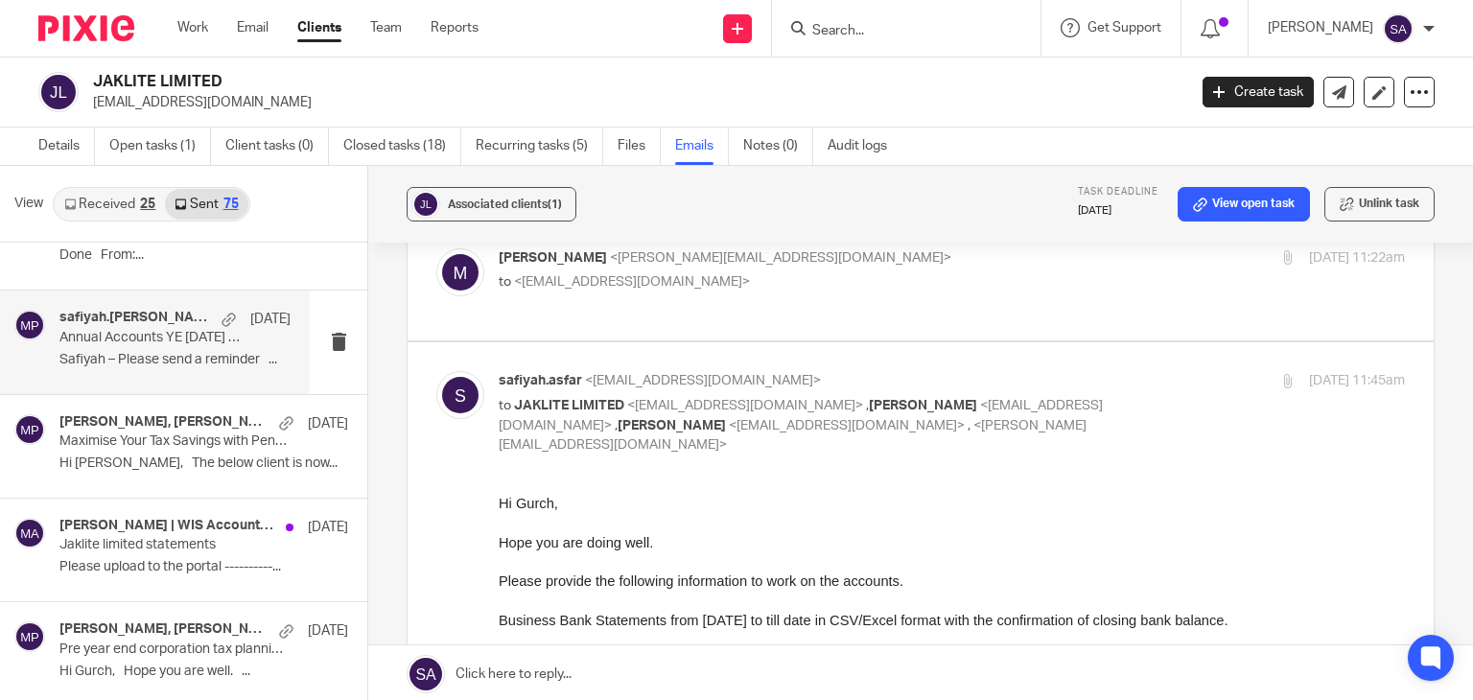
scroll to position [0, 0]
click at [476, 371] on img at bounding box center [460, 395] width 48 height 48
checkbox input "false"
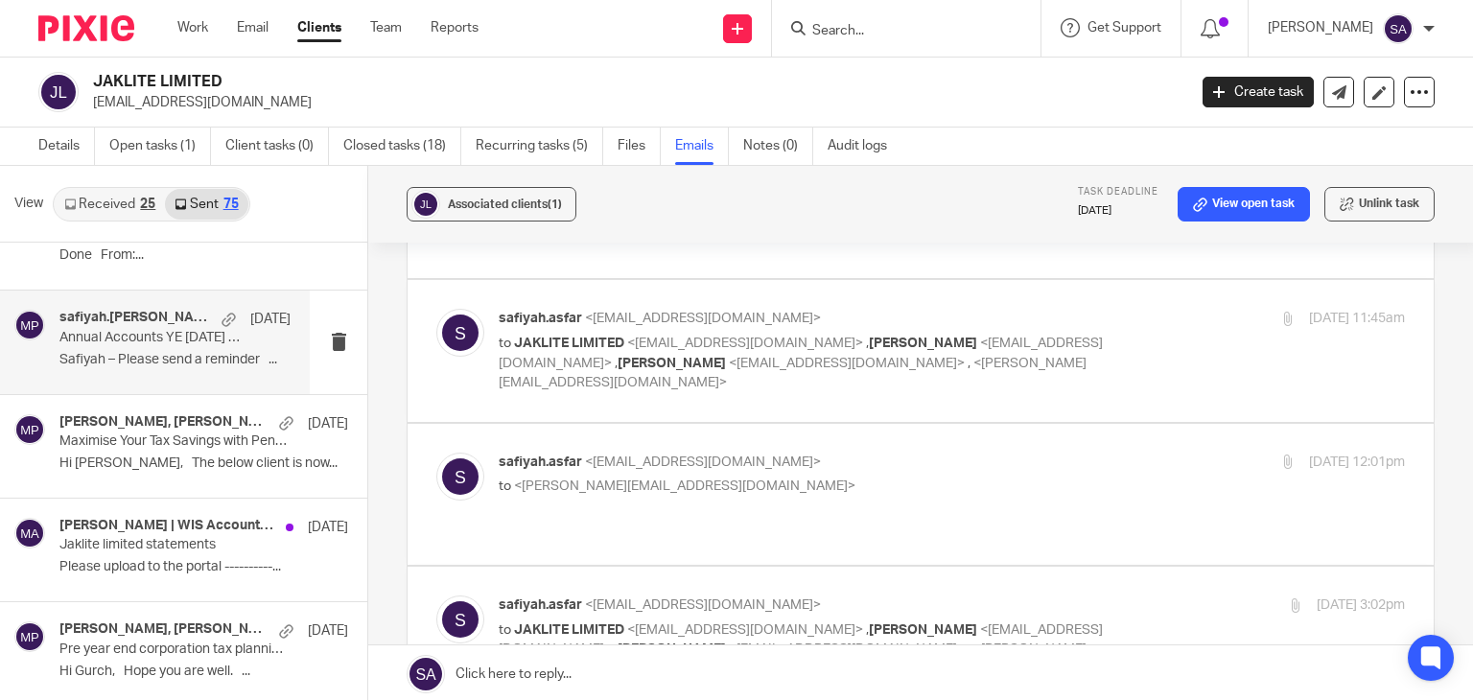
scroll to position [480, 0]
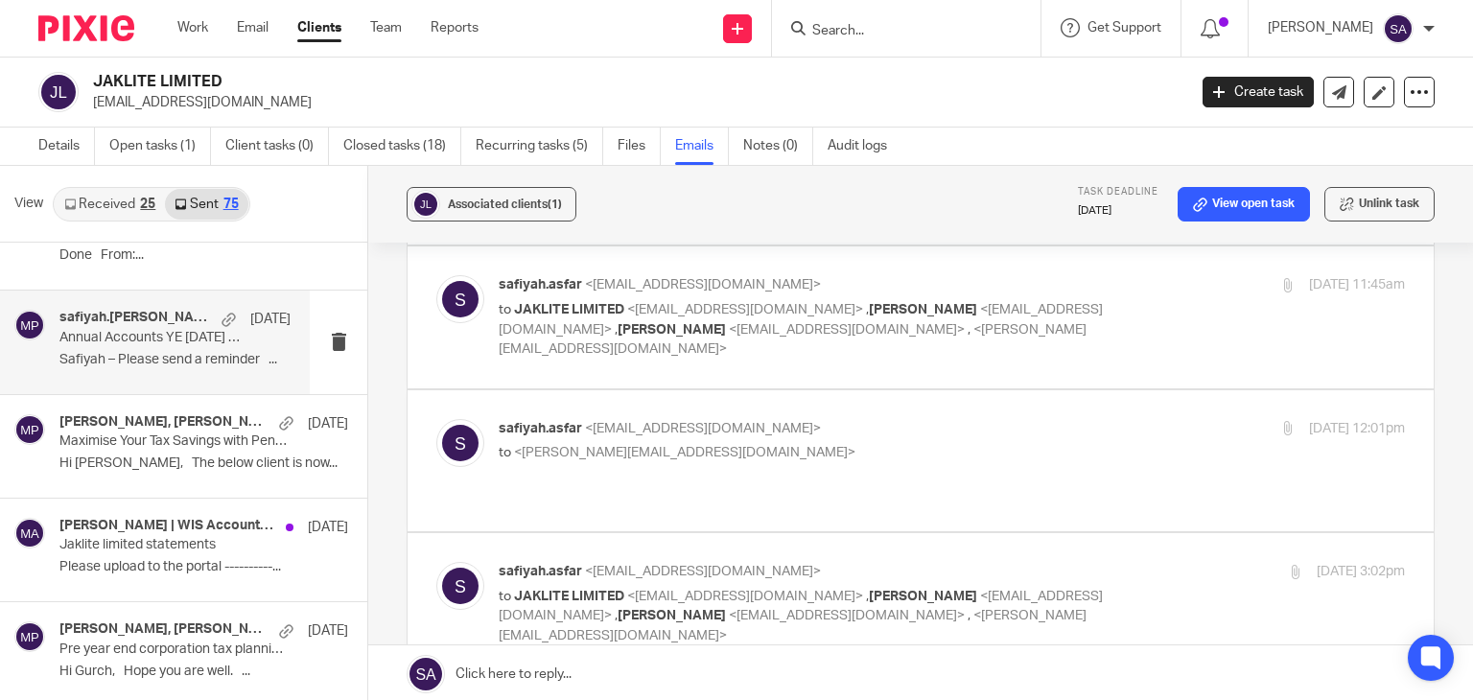
click at [455, 419] on img at bounding box center [460, 443] width 48 height 48
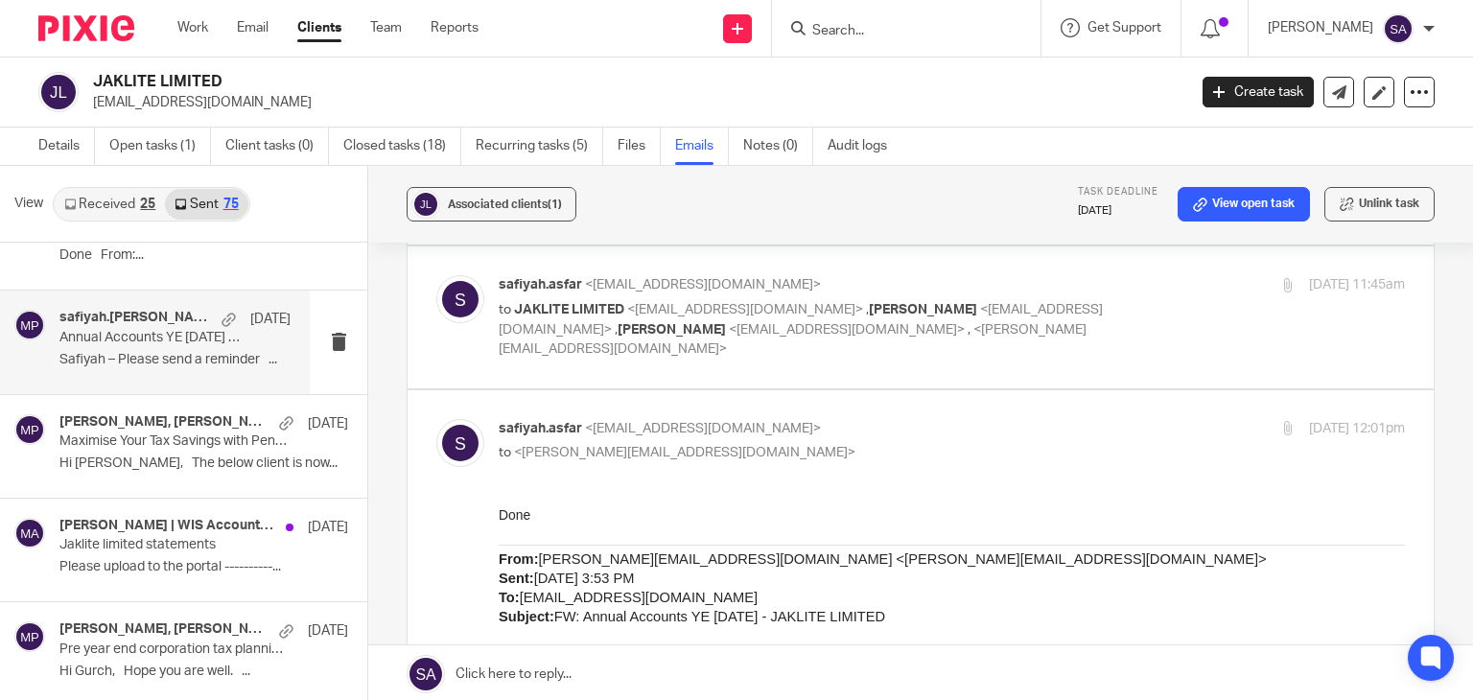
scroll to position [0, 0]
click at [455, 419] on img at bounding box center [460, 443] width 48 height 48
checkbox input "false"
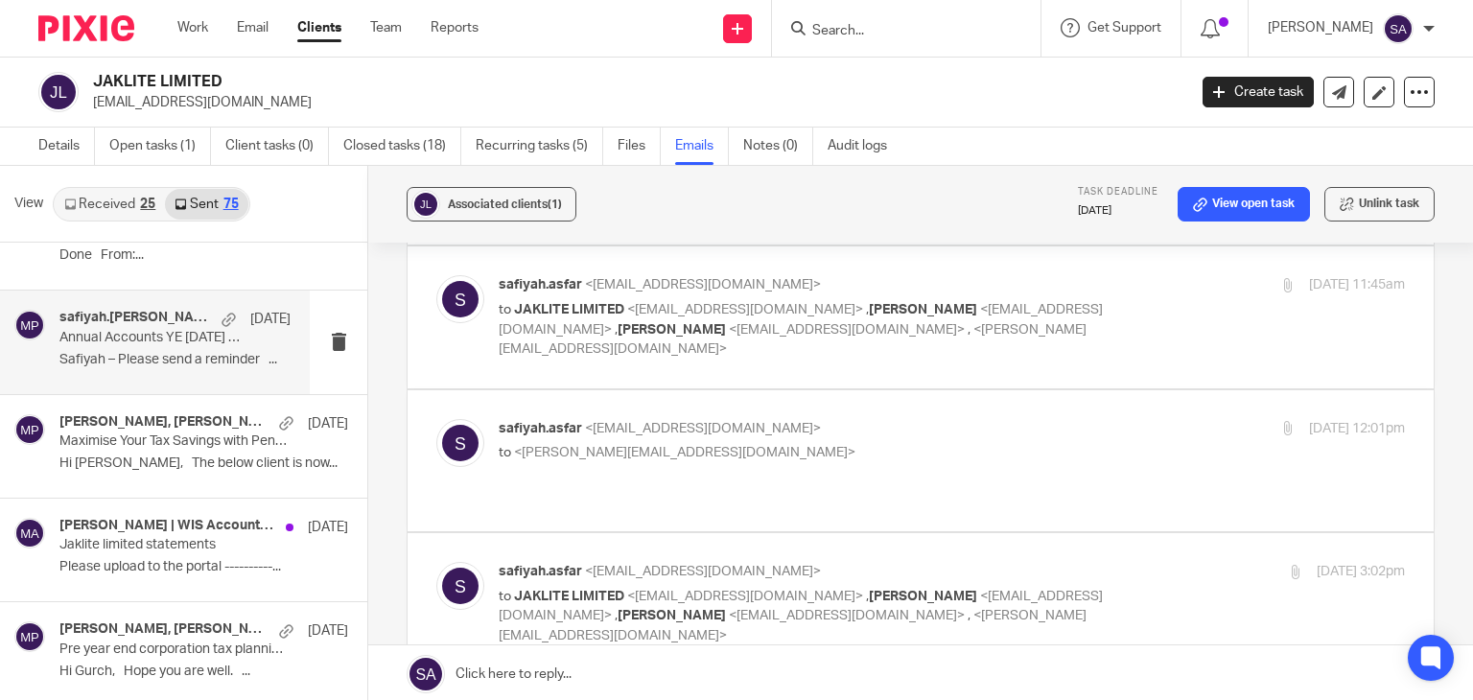
scroll to position [576, 0]
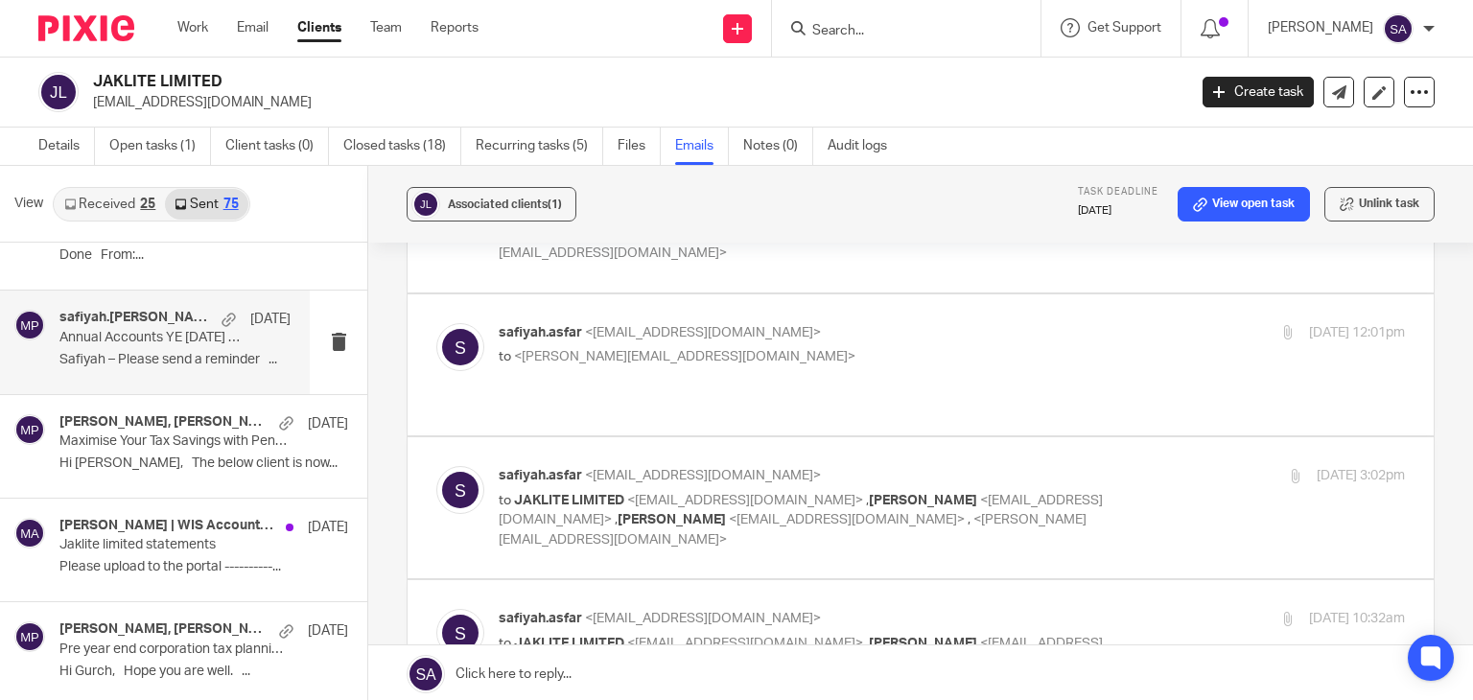
click at [437, 466] on img at bounding box center [460, 490] width 48 height 48
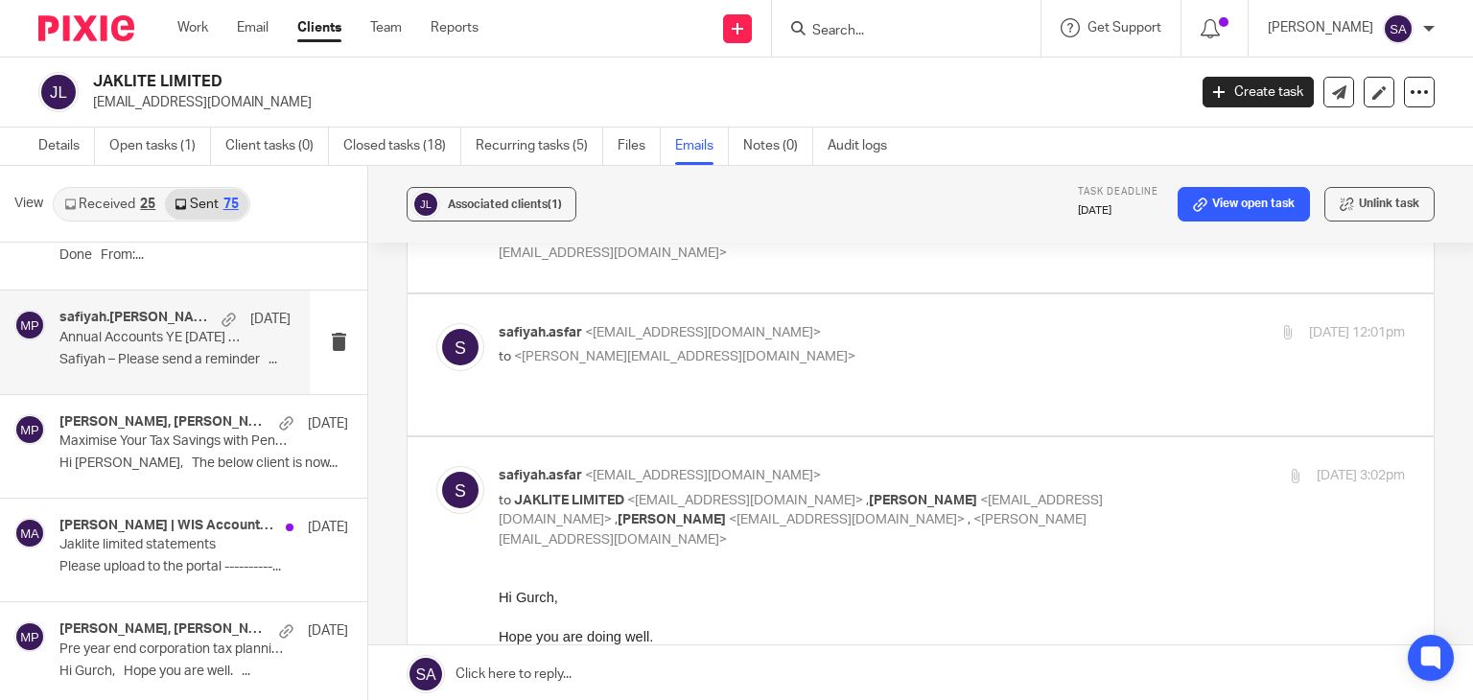
scroll to position [671, 0]
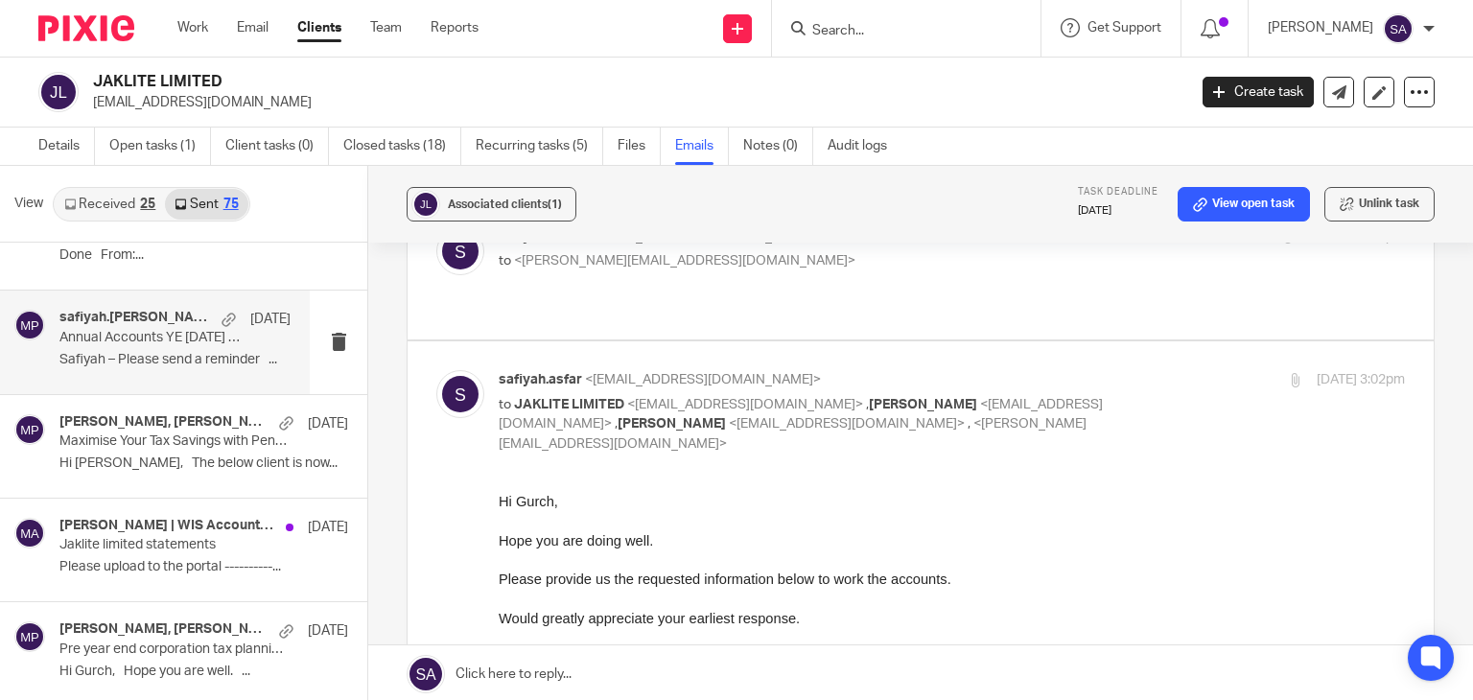
click at [452, 370] on img at bounding box center [460, 394] width 48 height 48
checkbox input "false"
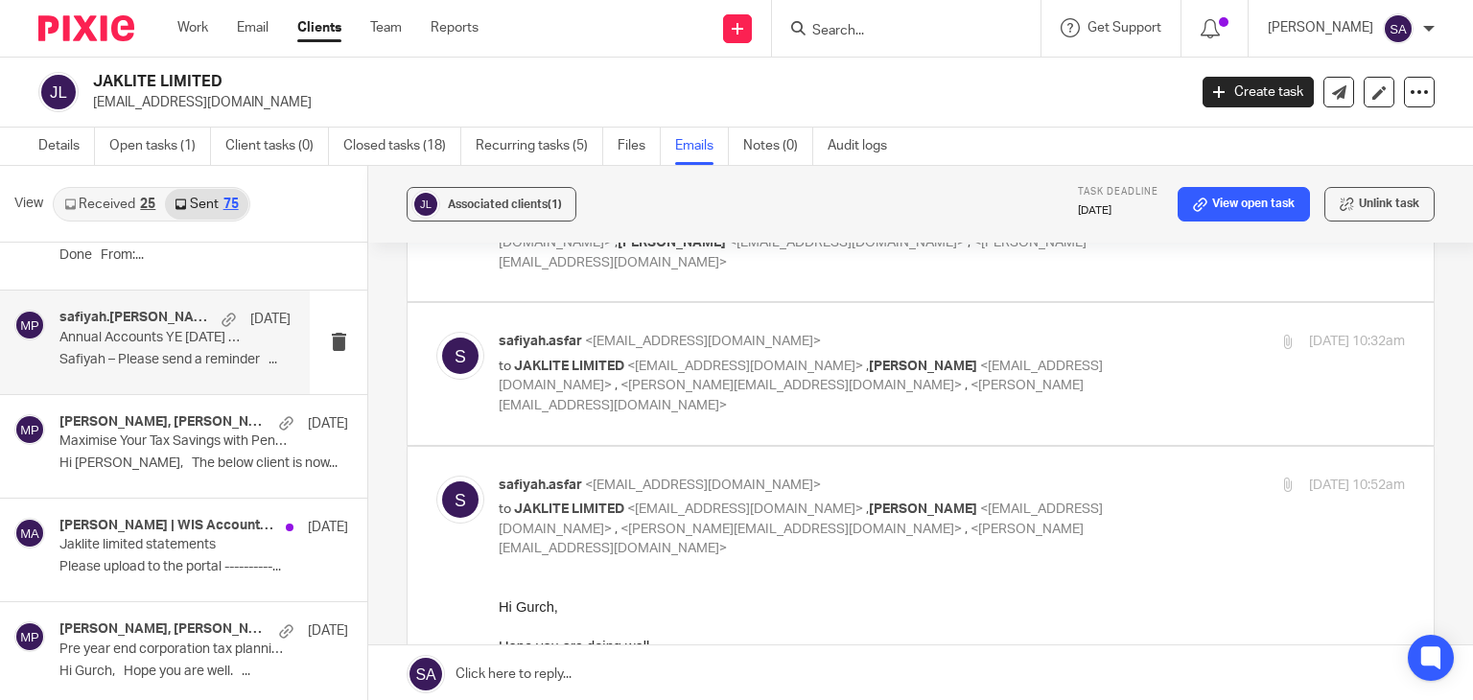
scroll to position [863, 0]
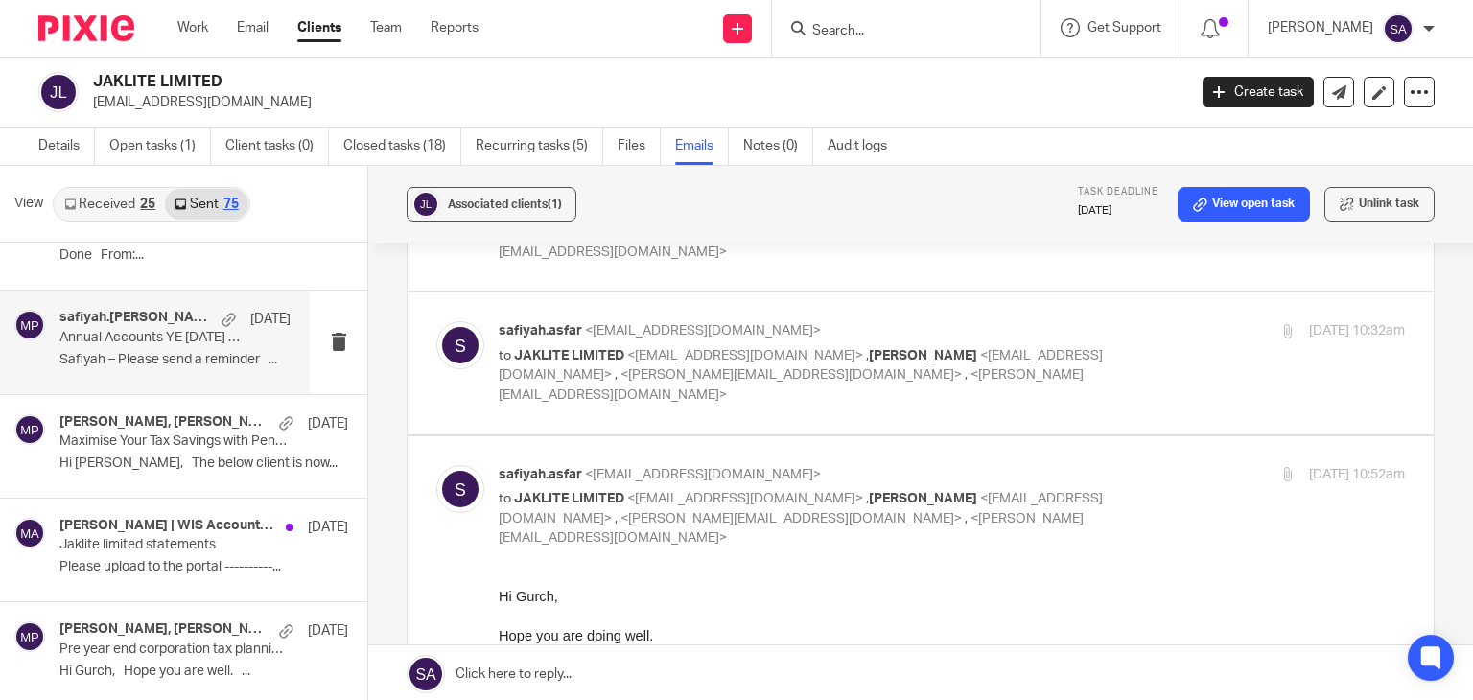
click at [446, 321] on img at bounding box center [460, 345] width 48 height 48
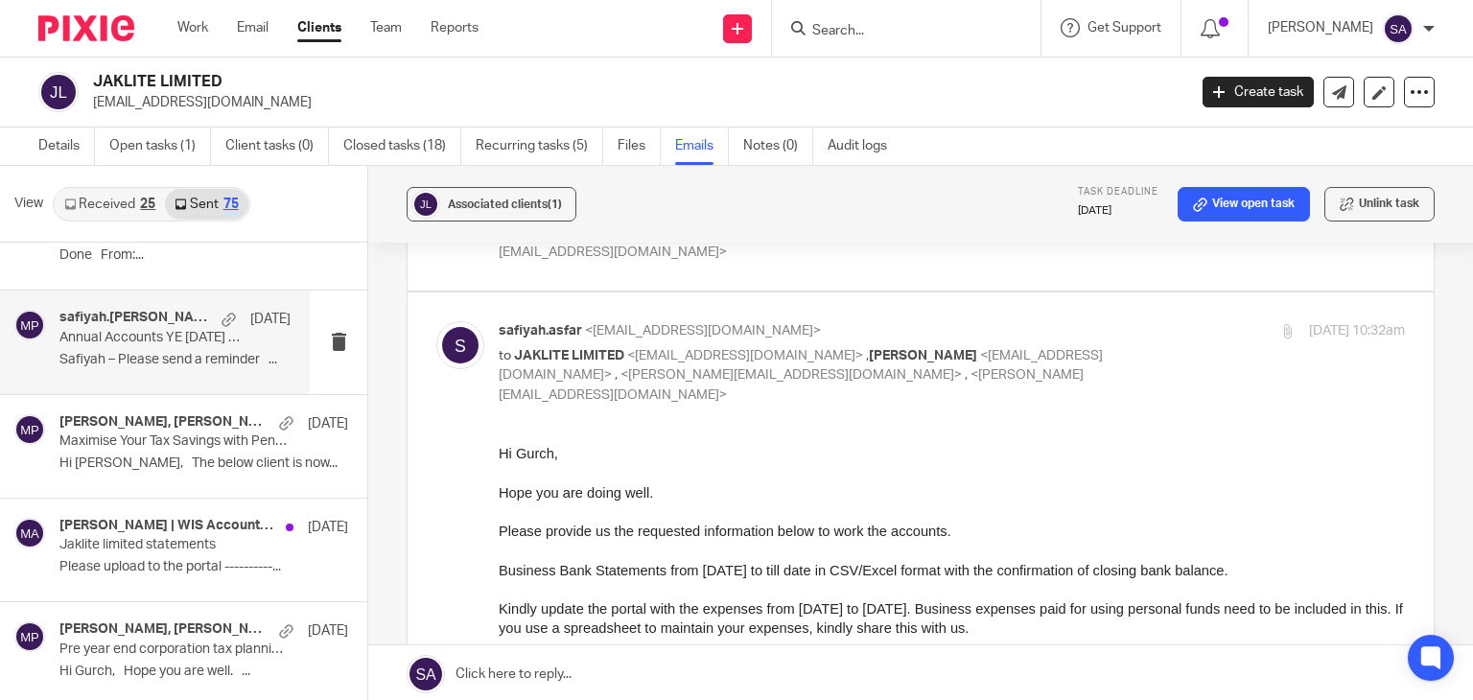
scroll to position [0, 0]
click at [446, 321] on img at bounding box center [460, 345] width 48 height 48
checkbox input "false"
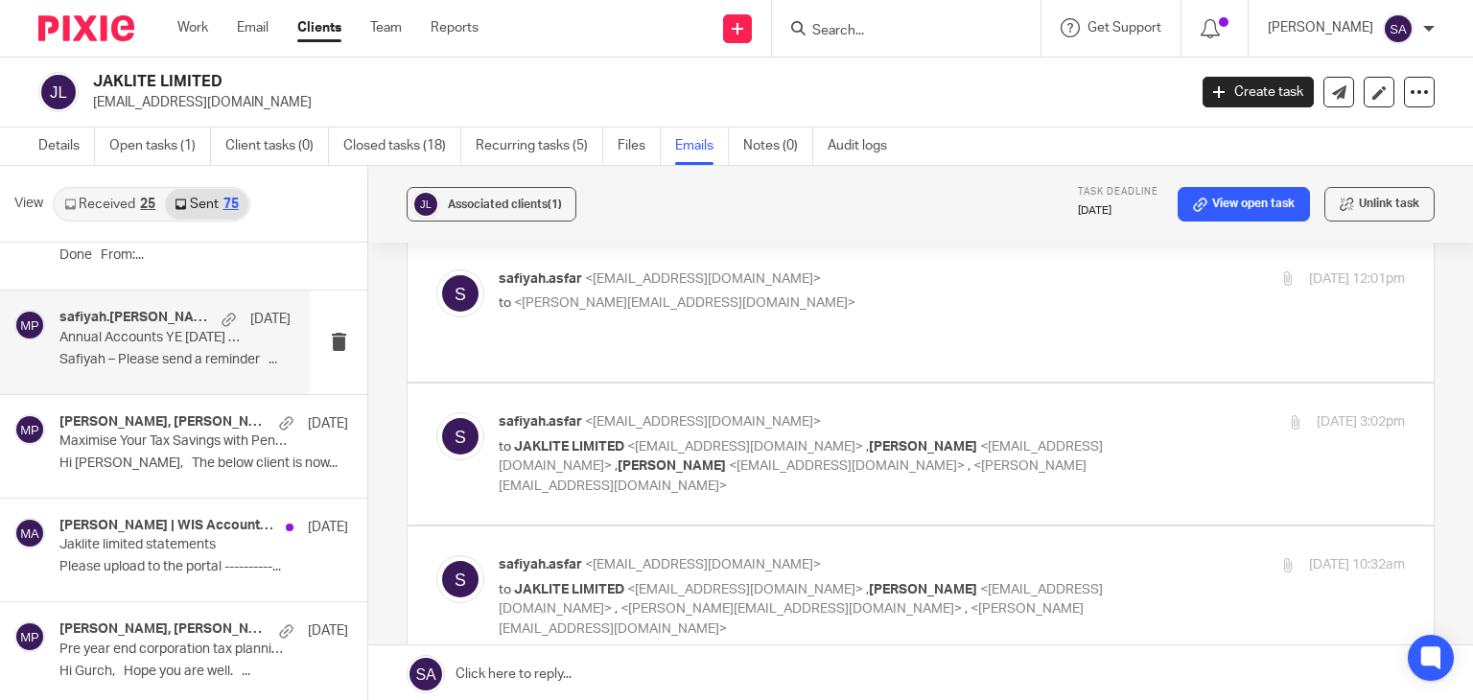
scroll to position [576, 0]
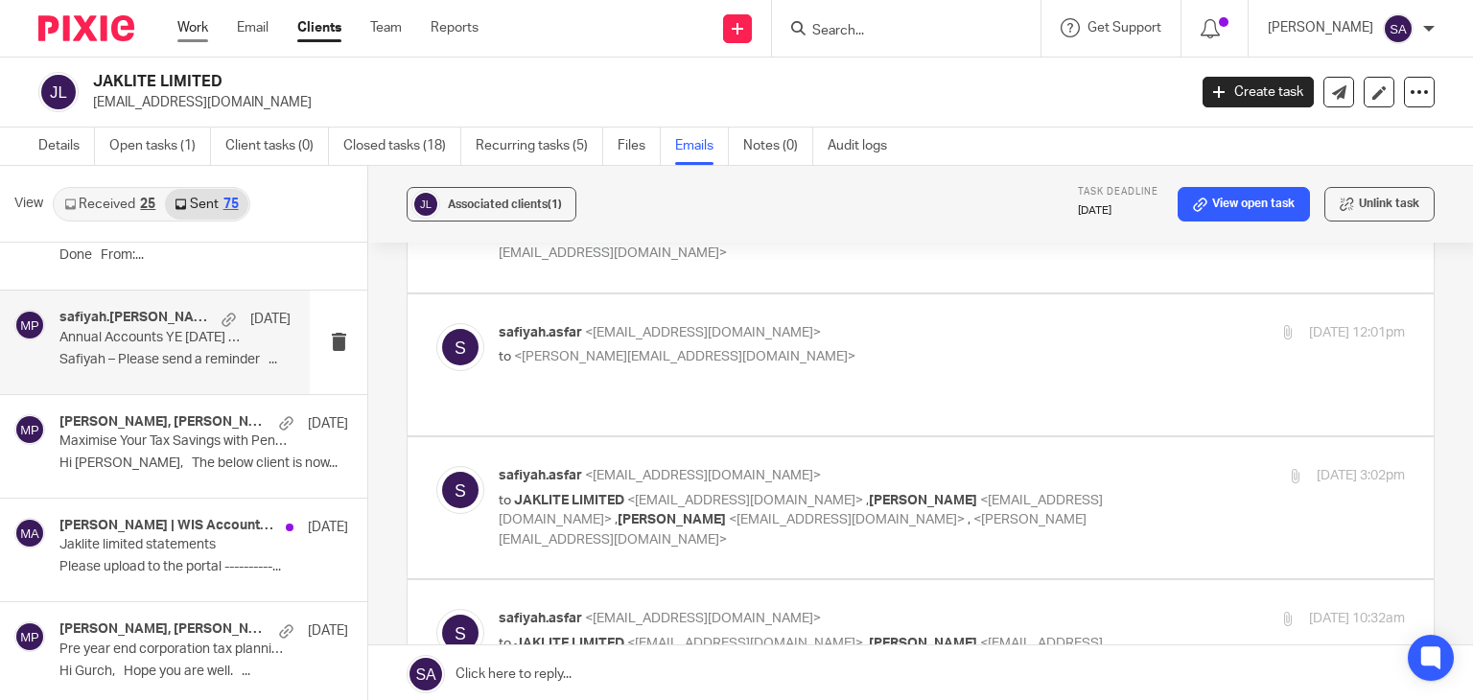
click at [199, 26] on link "Work" at bounding box center [192, 27] width 31 height 19
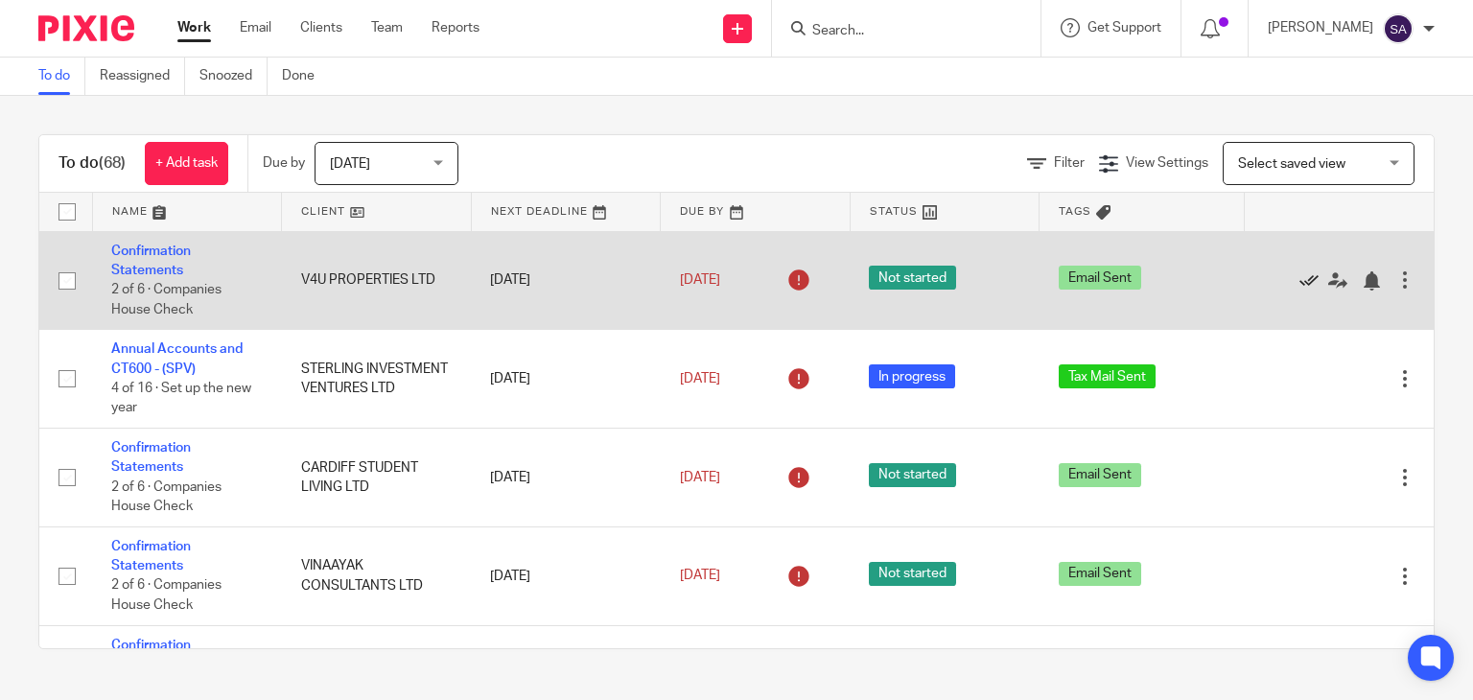
click at [1300, 281] on icon at bounding box center [1309, 280] width 19 height 19
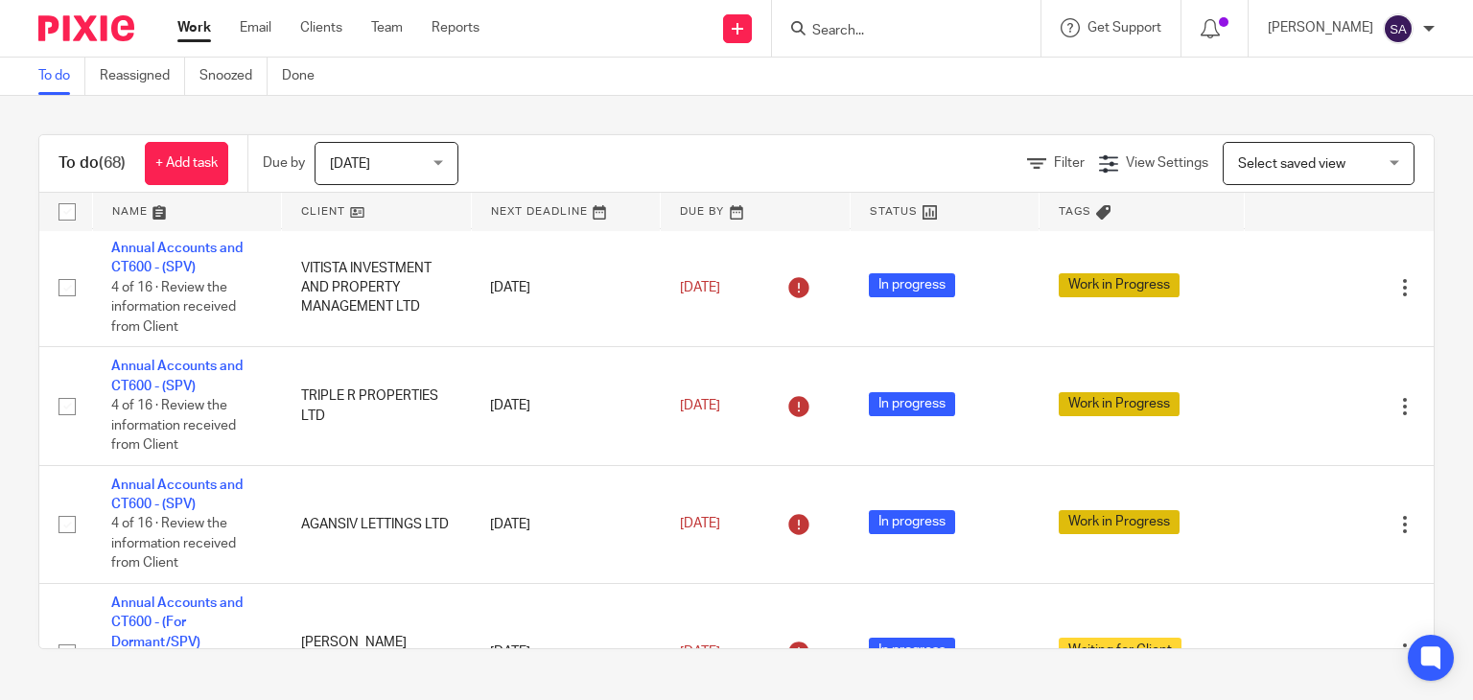
scroll to position [3261, 0]
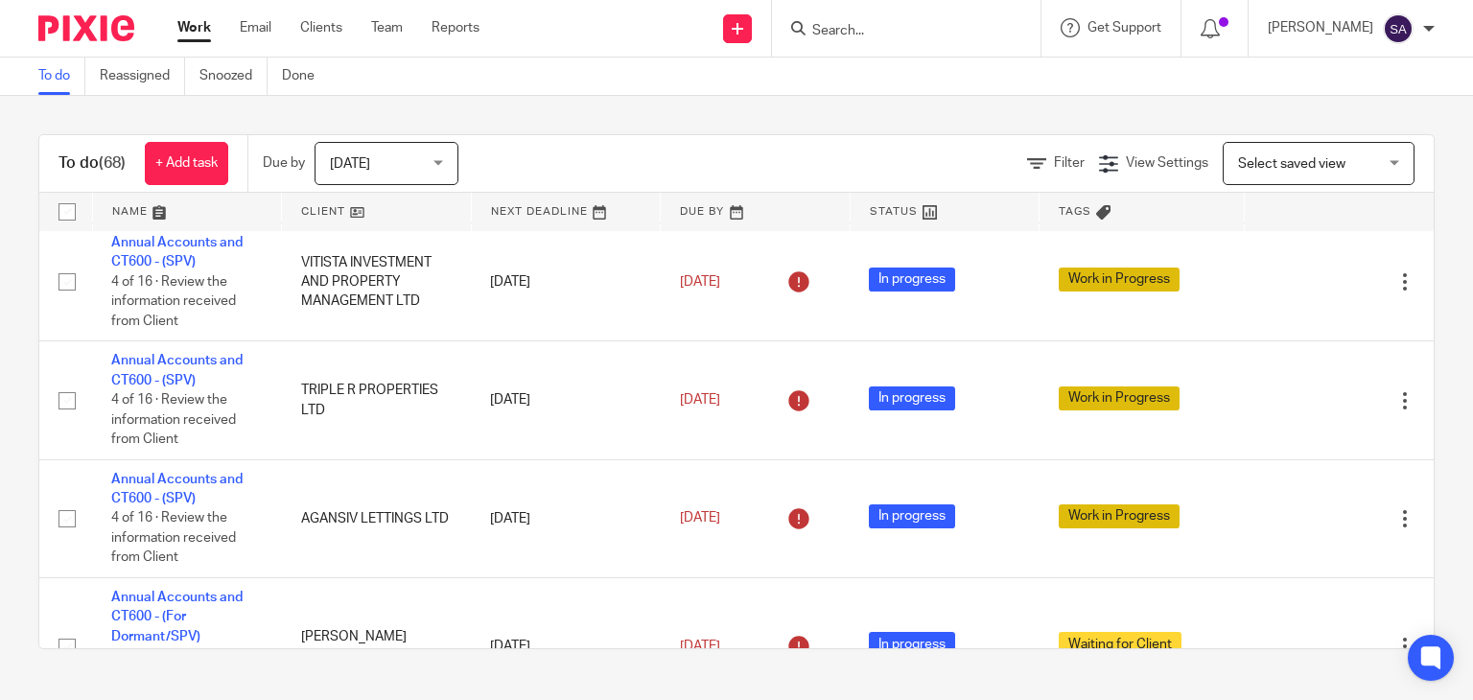
click at [164, 98] on div "To do (68) + Add task Due by Today Today Today Tomorrow This week Next week Thi…" at bounding box center [736, 392] width 1473 height 592
click at [149, 82] on link "Reassigned" at bounding box center [142, 76] width 85 height 37
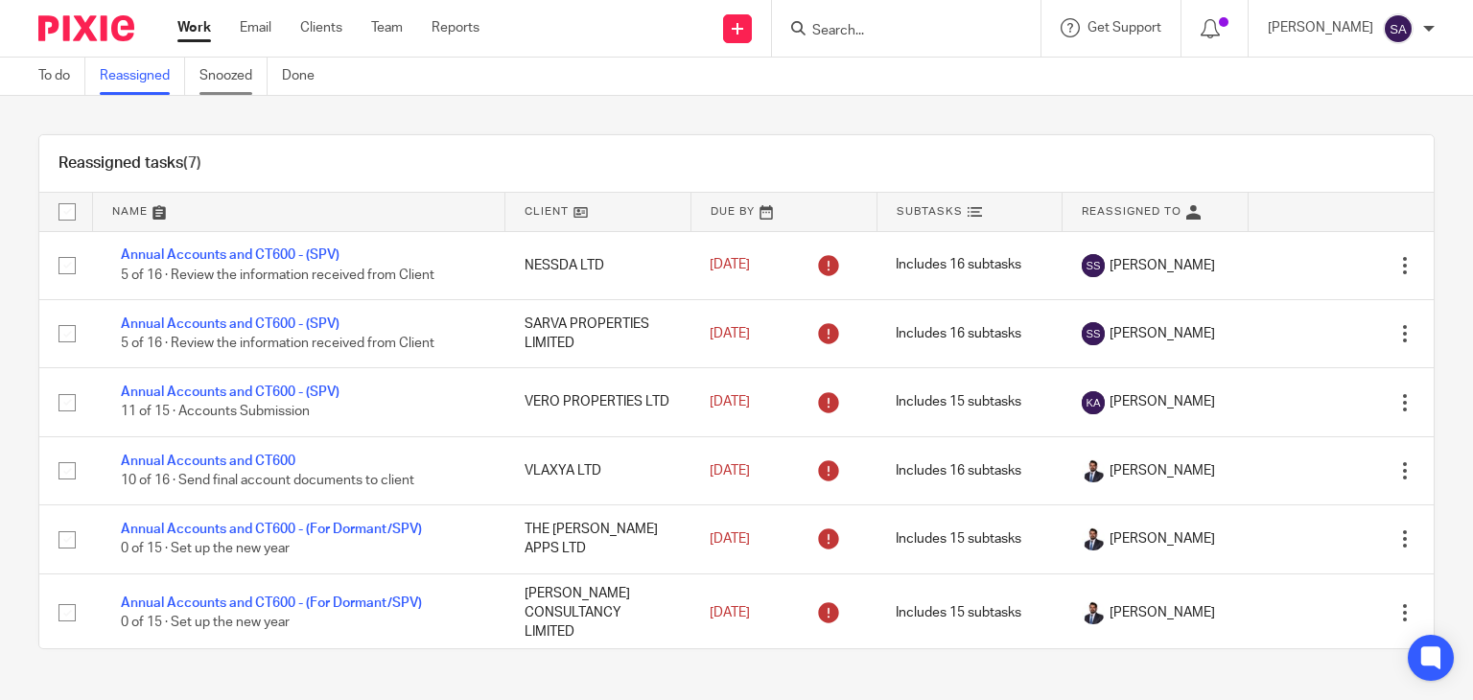
click at [219, 78] on link "Snoozed" at bounding box center [234, 76] width 68 height 37
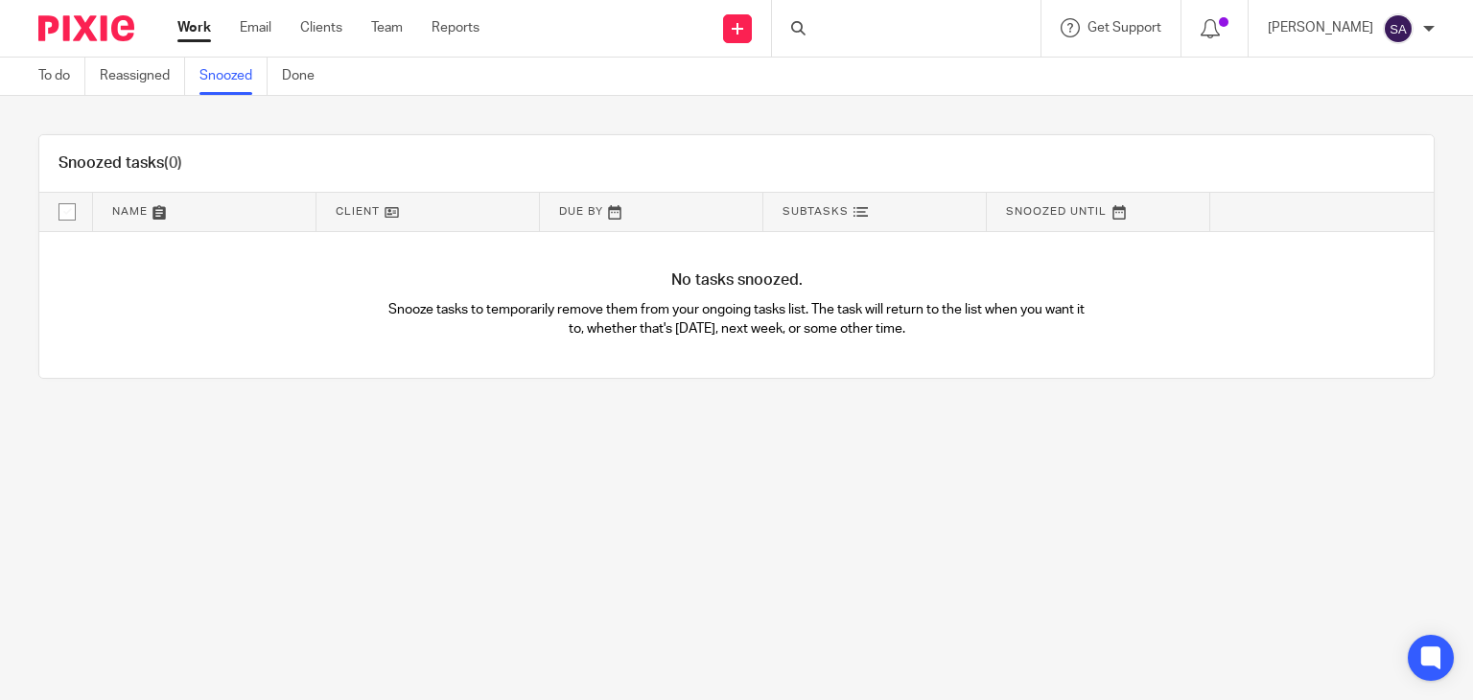
click at [288, 74] on link "Done" at bounding box center [305, 76] width 47 height 37
